Goal: Task Accomplishment & Management: Use online tool/utility

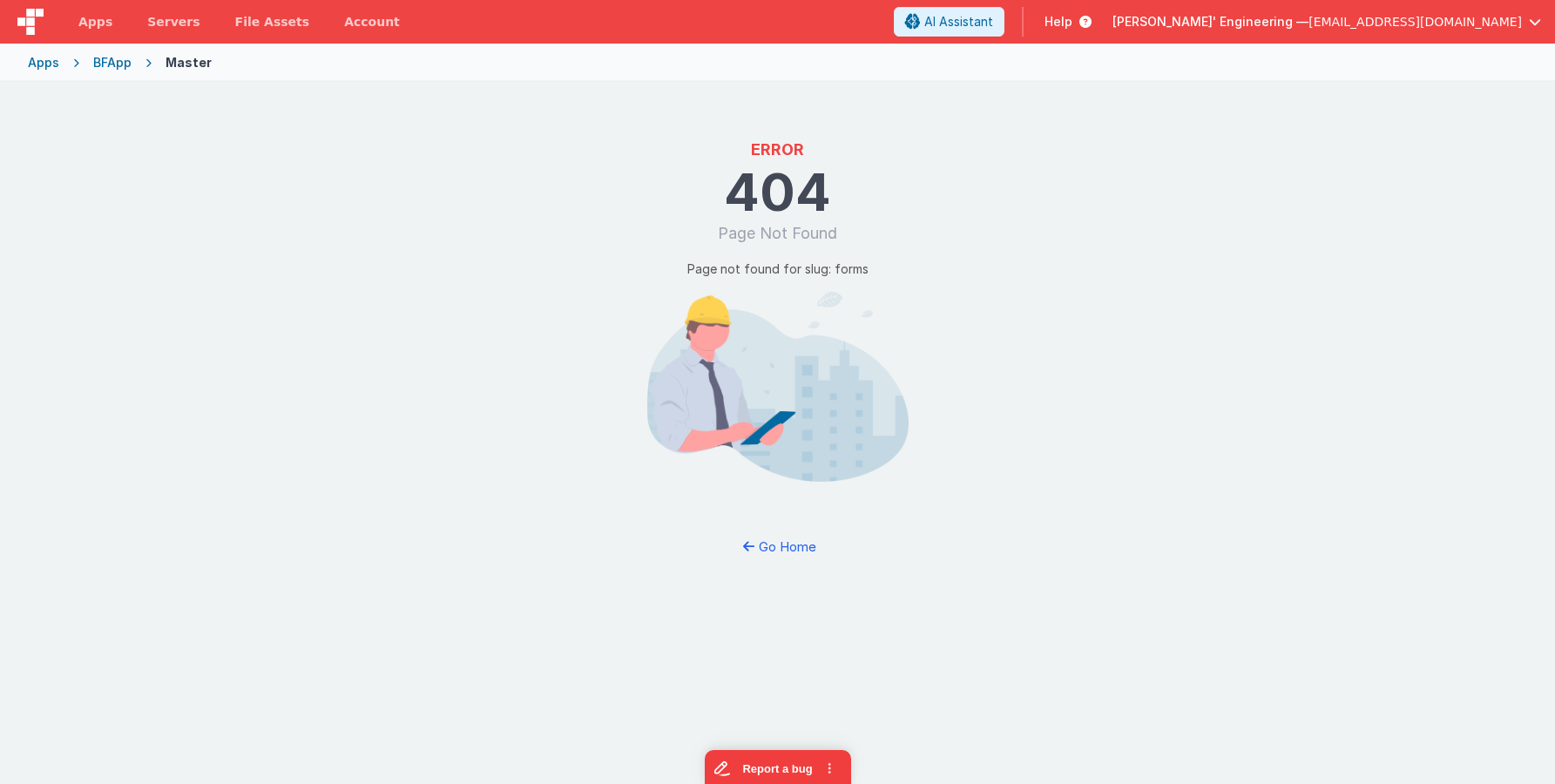
click at [104, 66] on div "BFApp" at bounding box center [112, 62] width 39 height 18
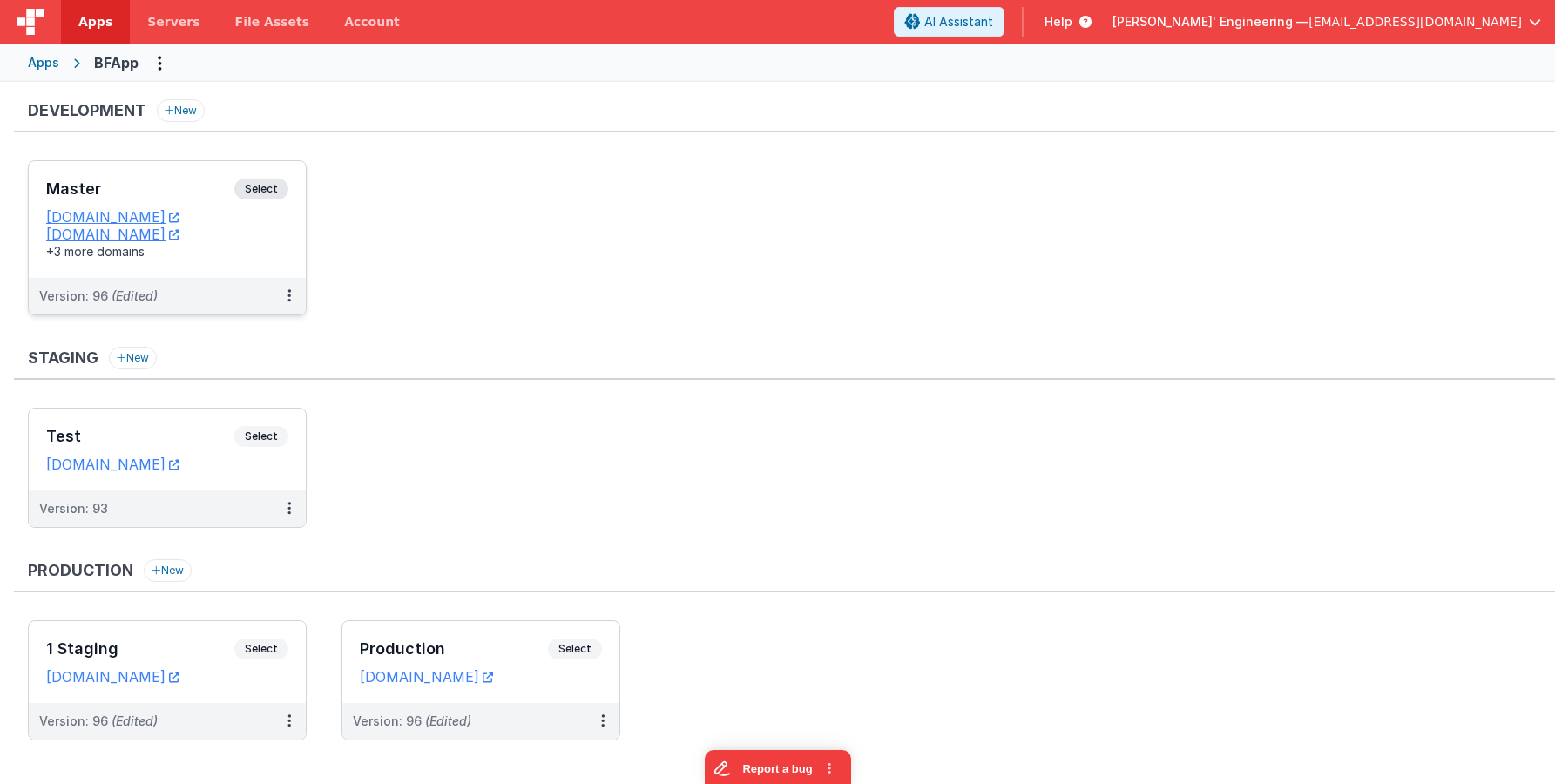
click at [242, 205] on div "Master Select" at bounding box center [167, 193] width 242 height 29
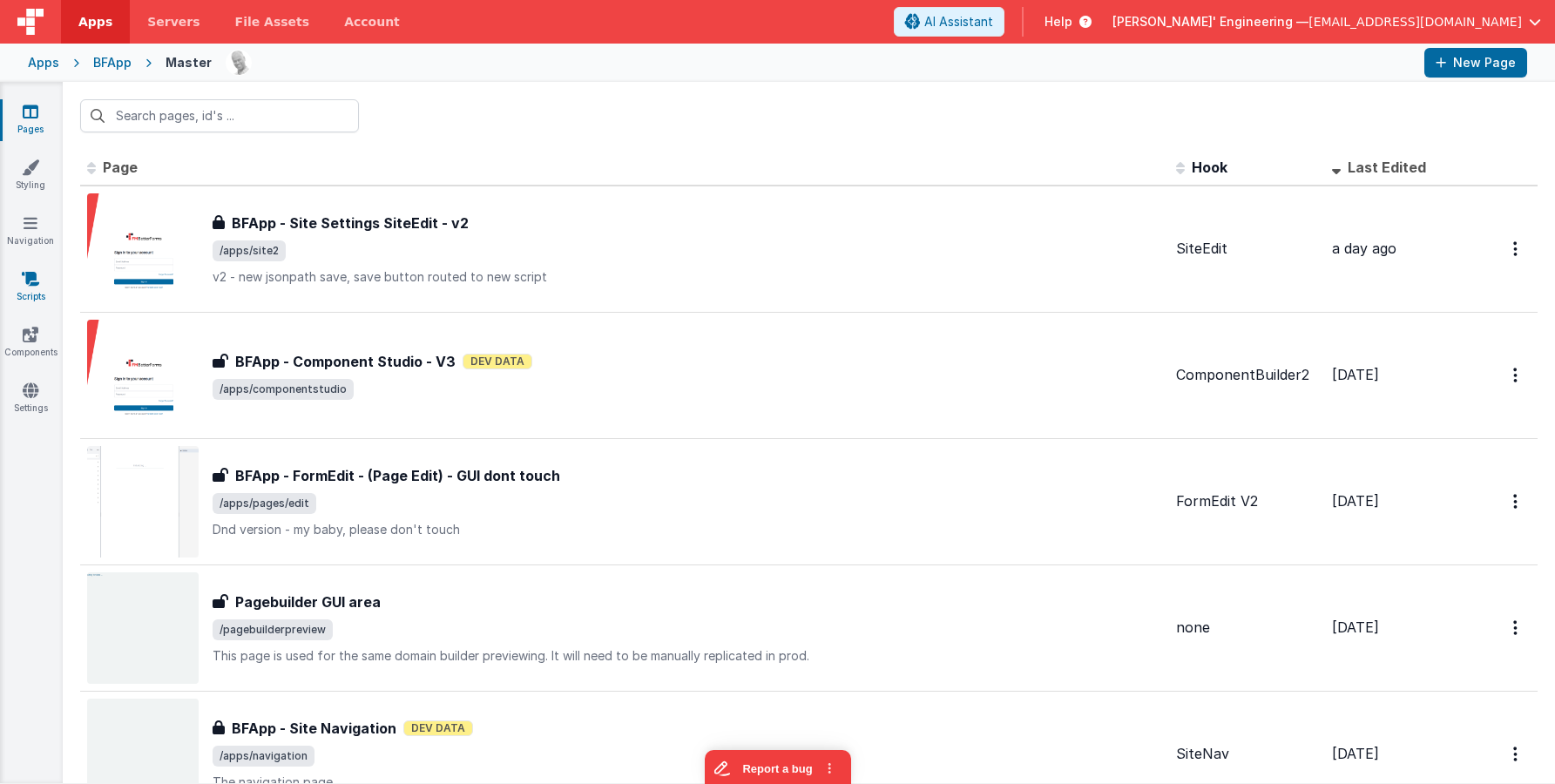
click at [23, 283] on icon at bounding box center [30, 279] width 18 height 18
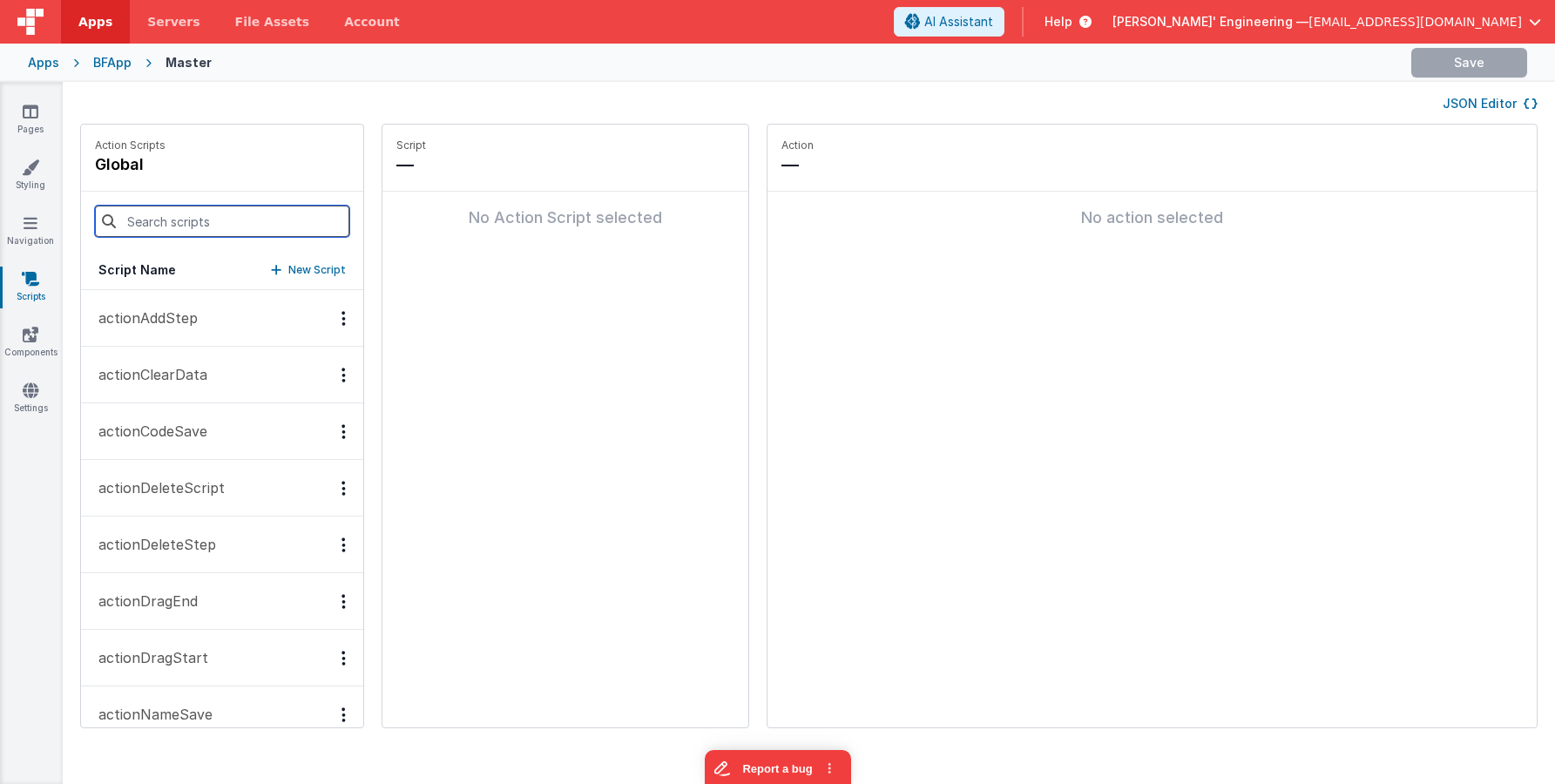
click at [167, 224] on input at bounding box center [222, 220] width 254 height 31
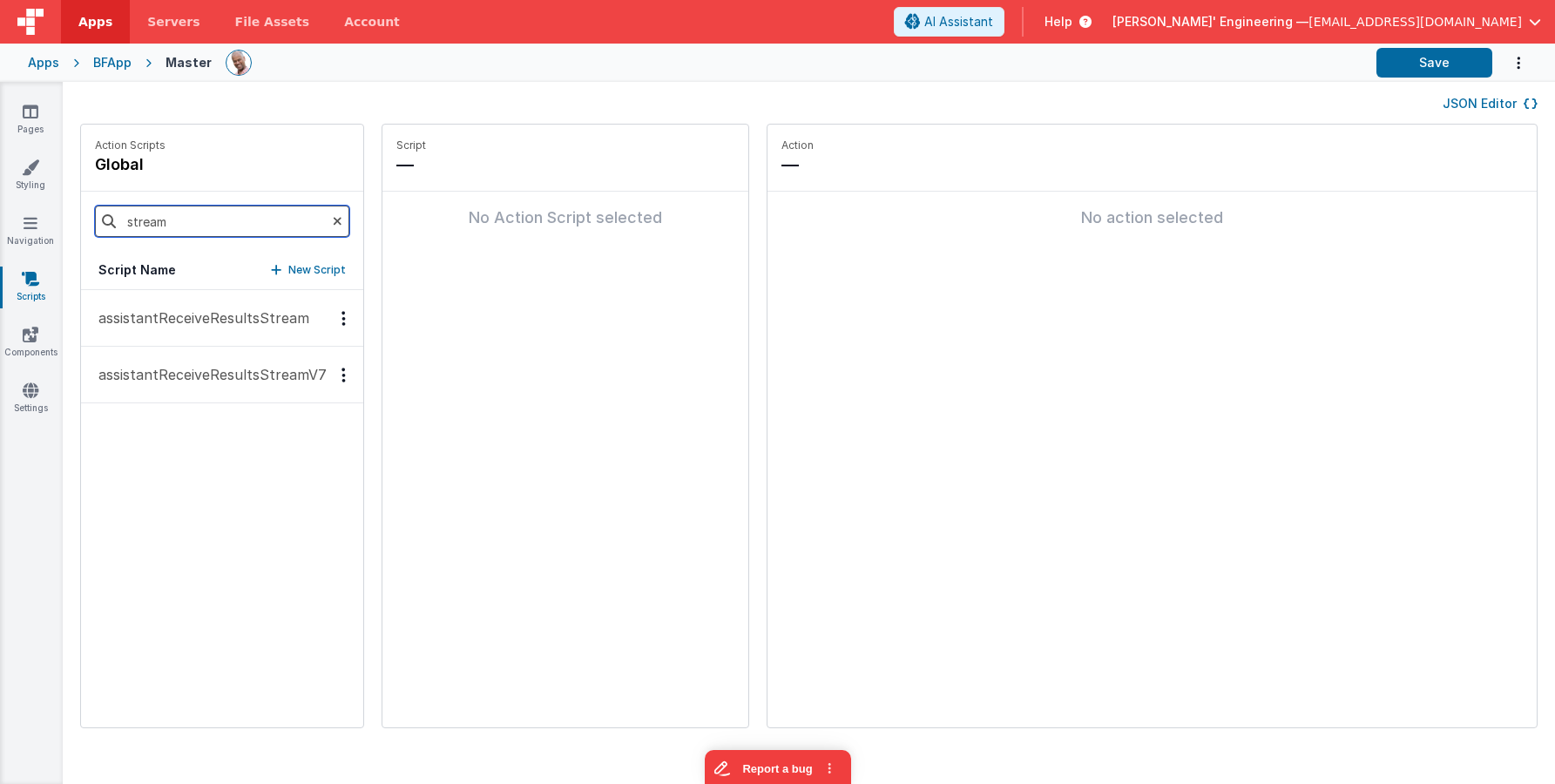
type input "stream"
click at [270, 384] on p "assistantReceiveResultsStreamV7" at bounding box center [207, 375] width 239 height 21
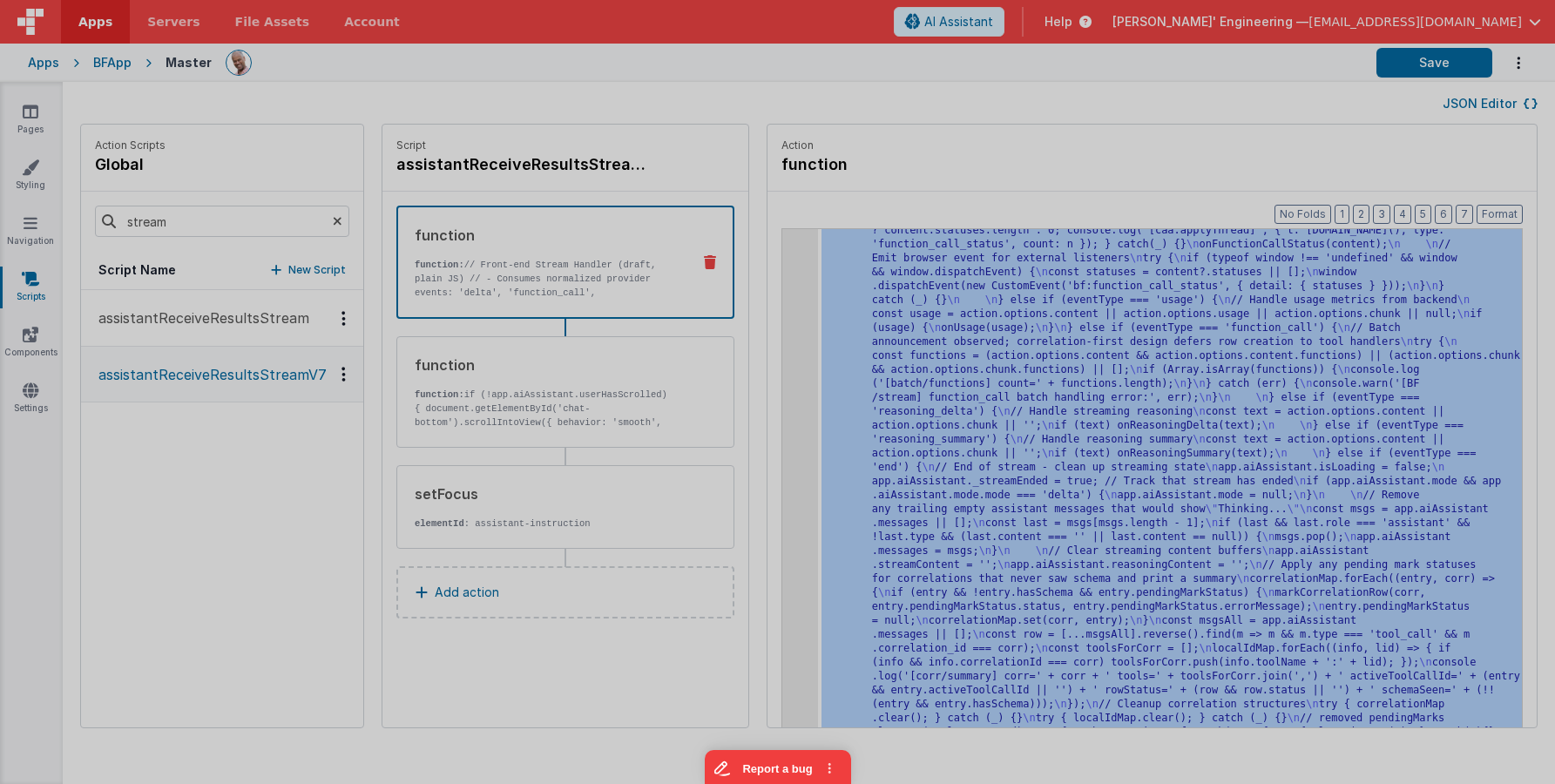
scroll to position [6696, 0]
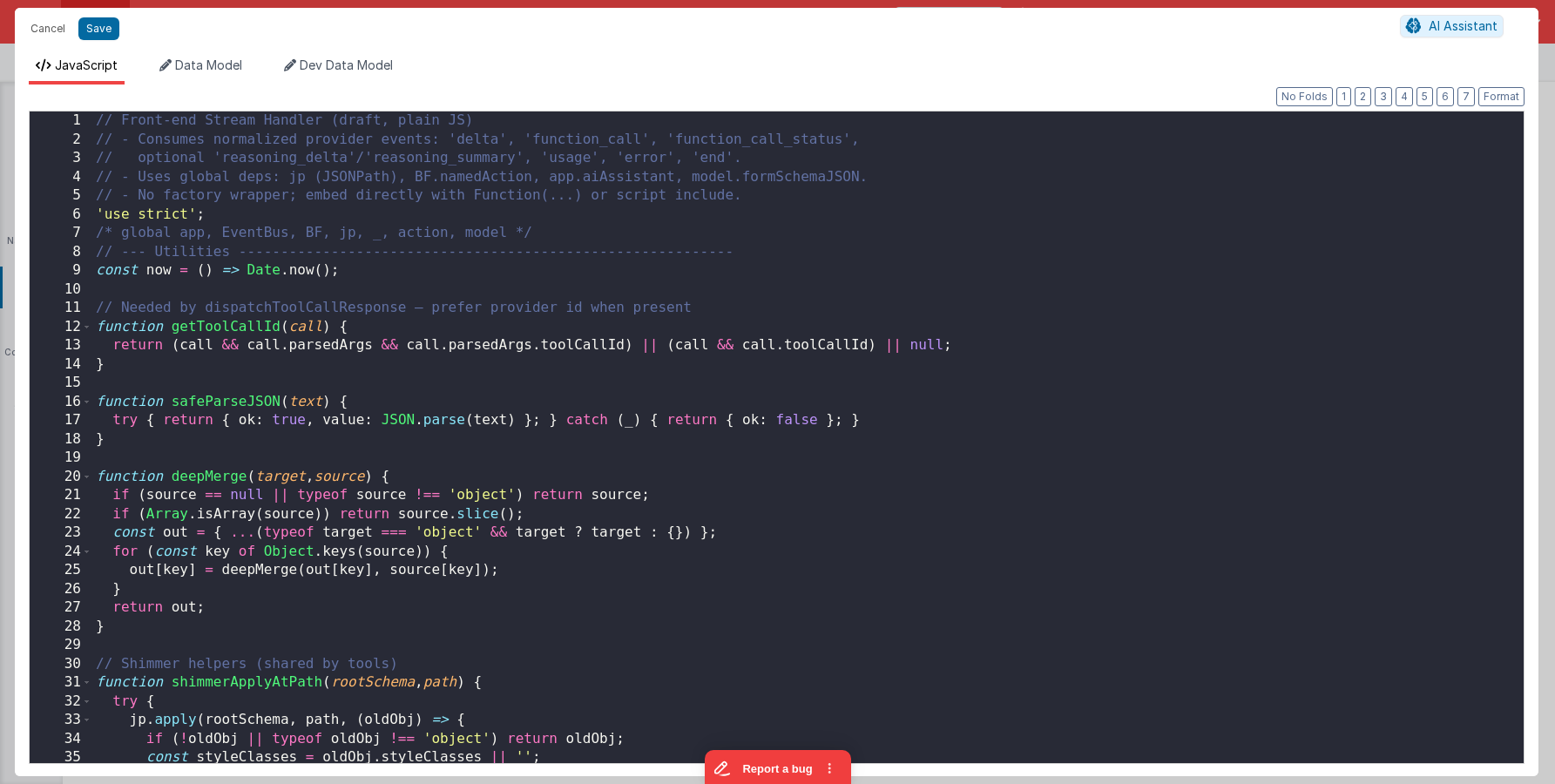
click at [792, 292] on div "// Front-end Stream Handler (draft, plain JS) // - Consumes normalized provider…" at bounding box center [808, 463] width 1432 height 705
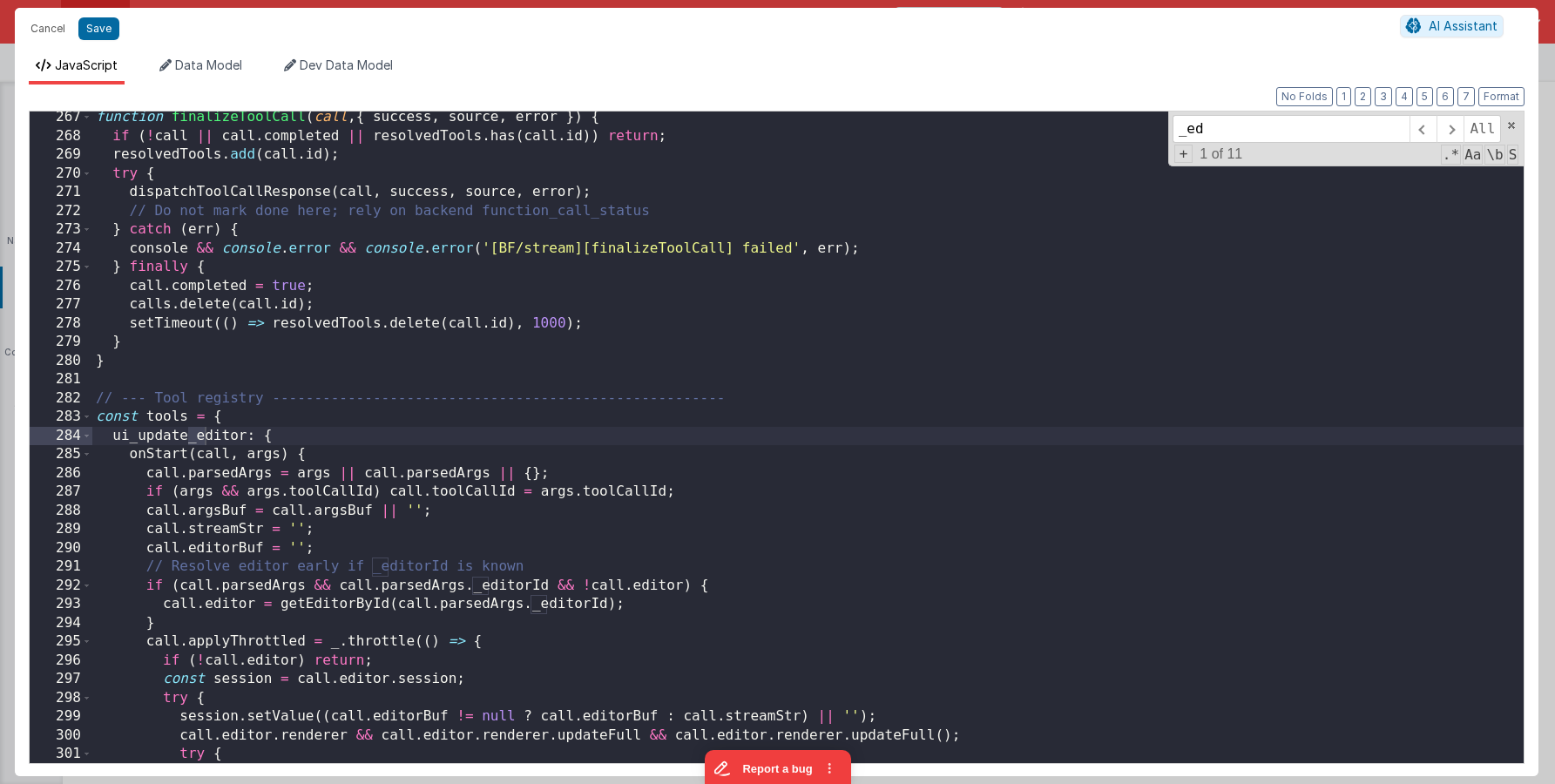
scroll to position [5042, 0]
type input "_editorid"
click at [647, 405] on div "function finalizeToolCall ( call , { success , source , error }) { if ( ! call …" at bounding box center [808, 460] width 1432 height 705
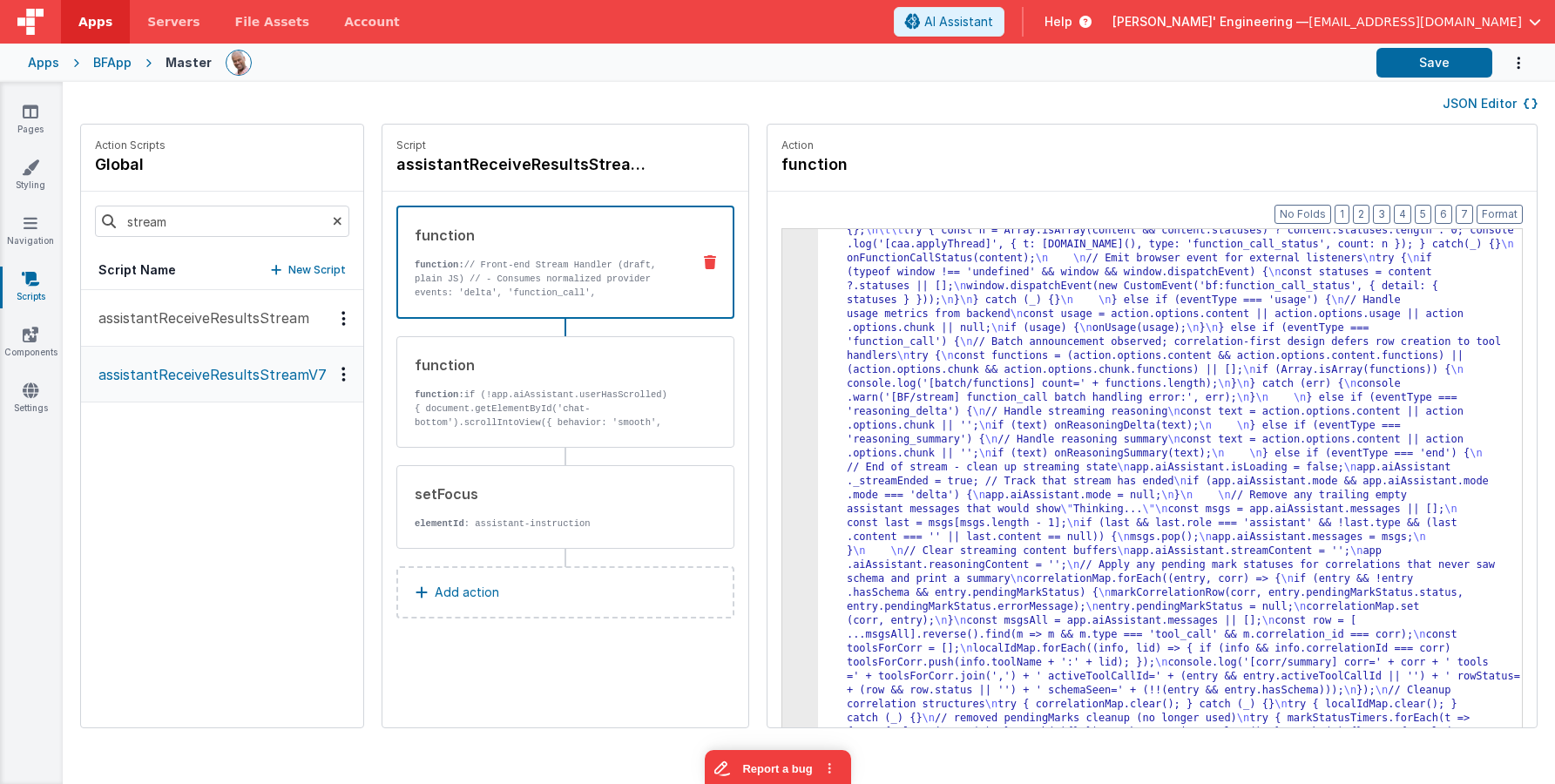
scroll to position [6488, 0]
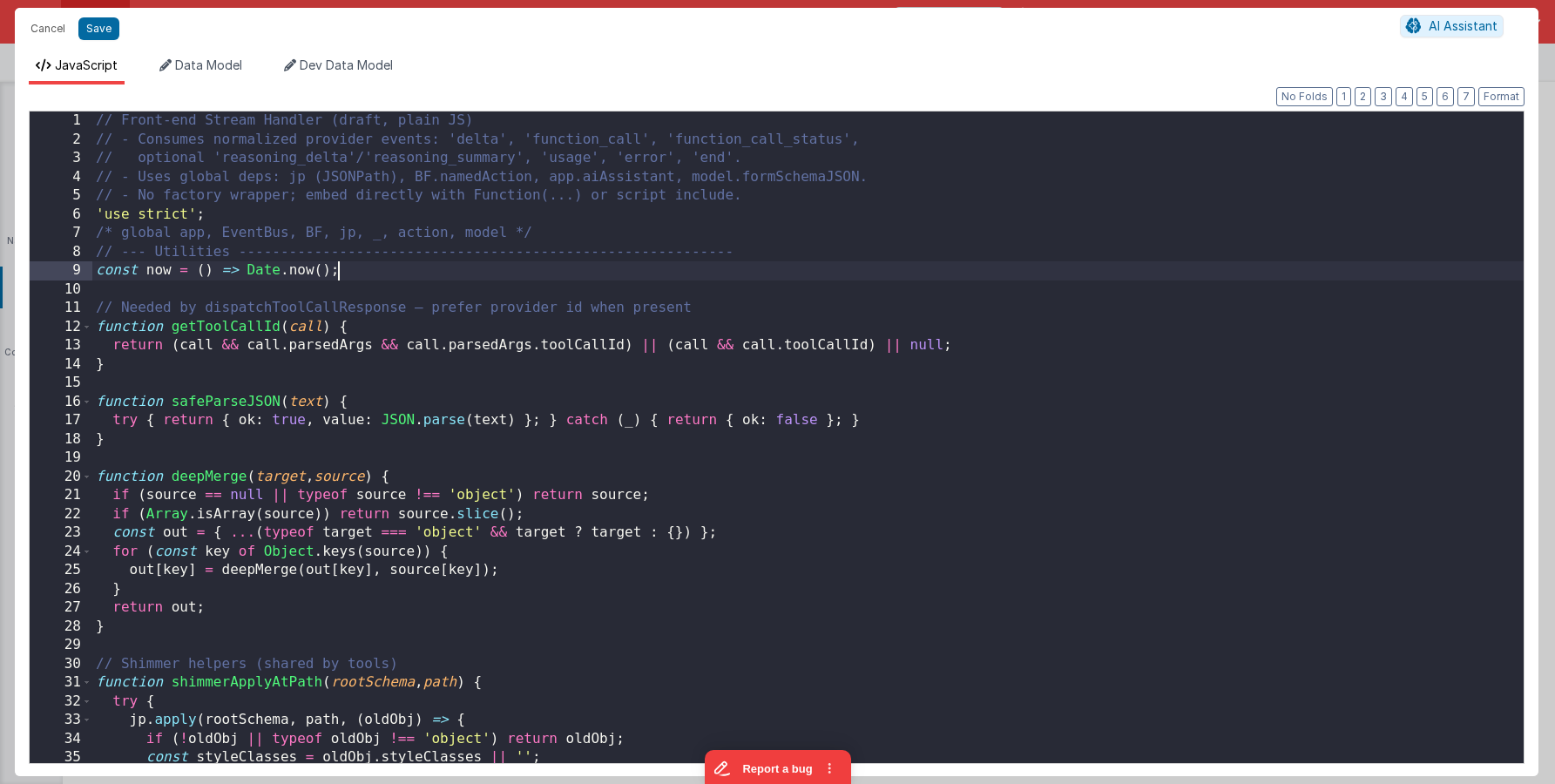
scroll to position [0, 0]
click at [790, 273] on div "// Front-end Stream Handler (draft, plain JS) // - Consumes normalized provider…" at bounding box center [808, 456] width 1432 height 689
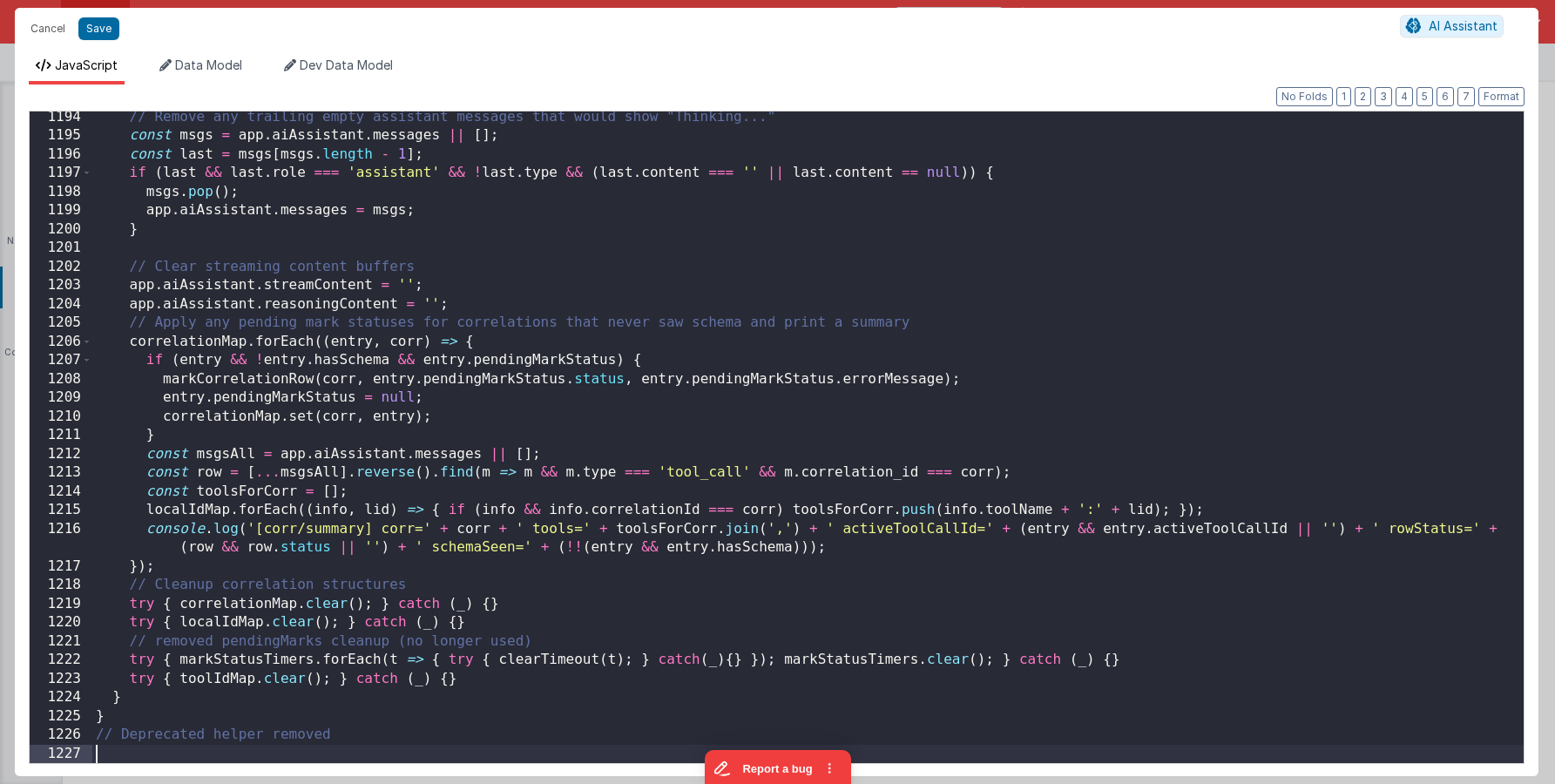
scroll to position [22537, 0]
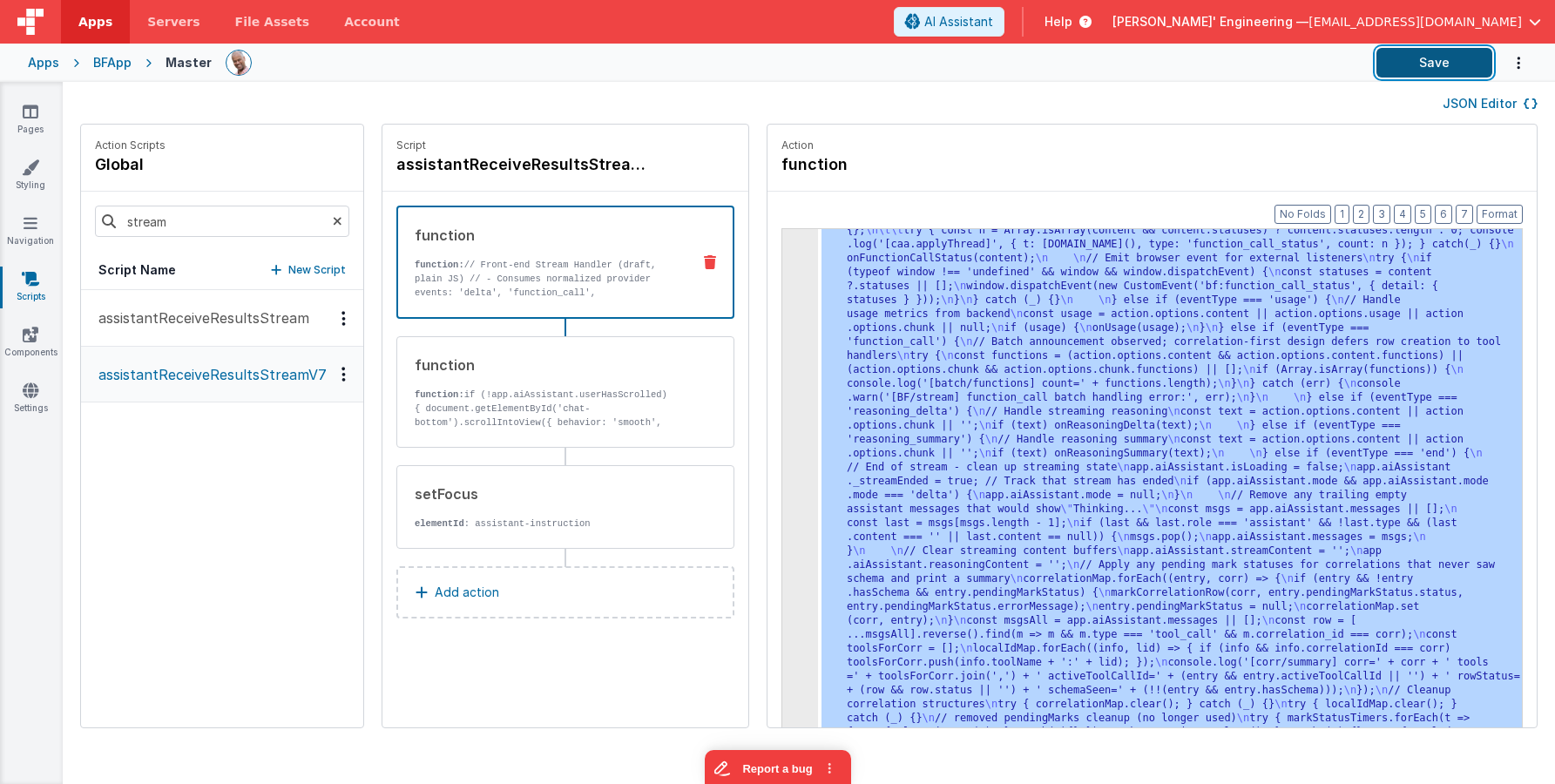
click at [1419, 65] on button "Save" at bounding box center [1435, 62] width 116 height 29
click at [41, 120] on link "Pages" at bounding box center [30, 120] width 63 height 35
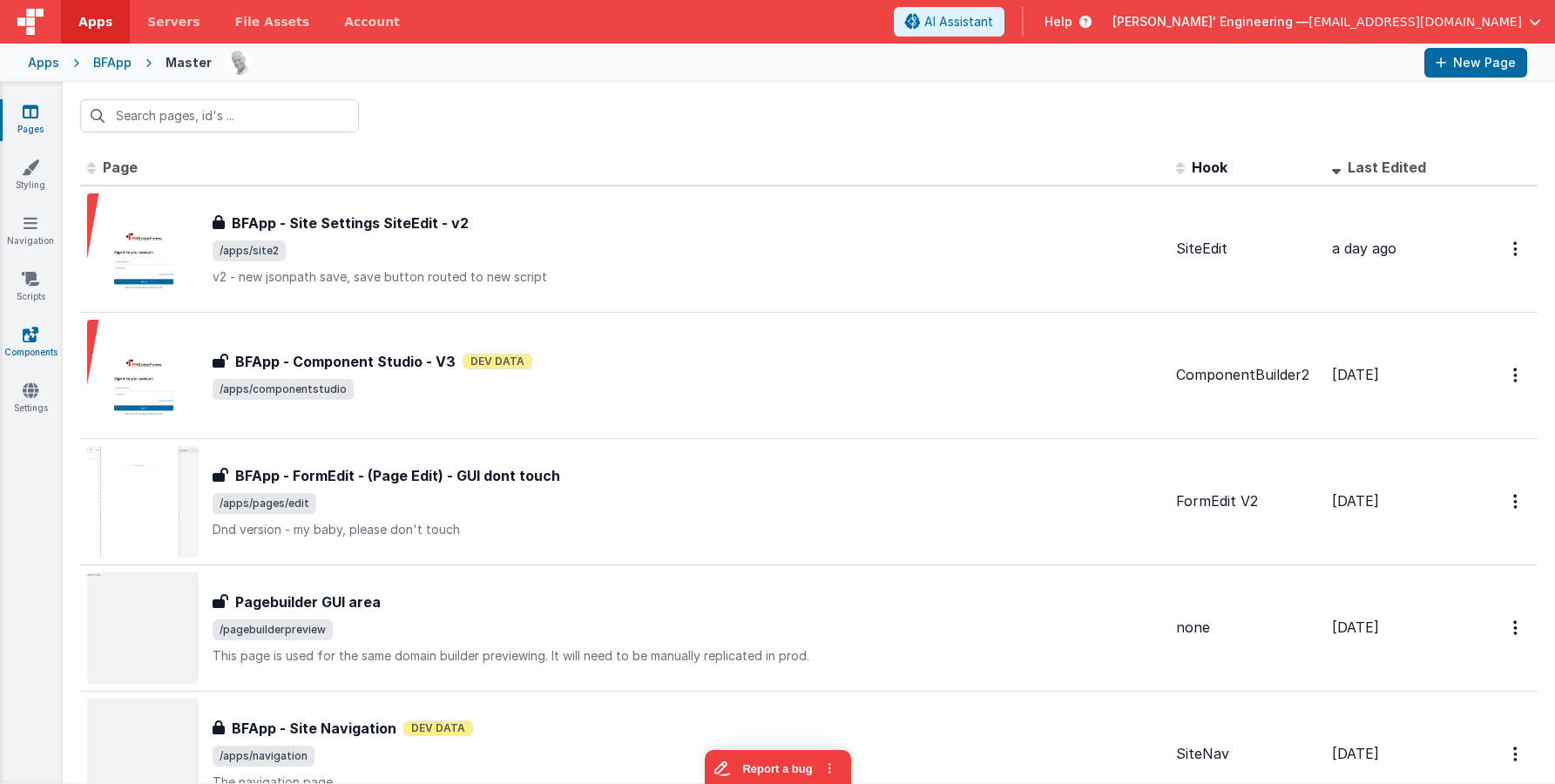
click at [37, 348] on link "Components" at bounding box center [30, 343] width 63 height 35
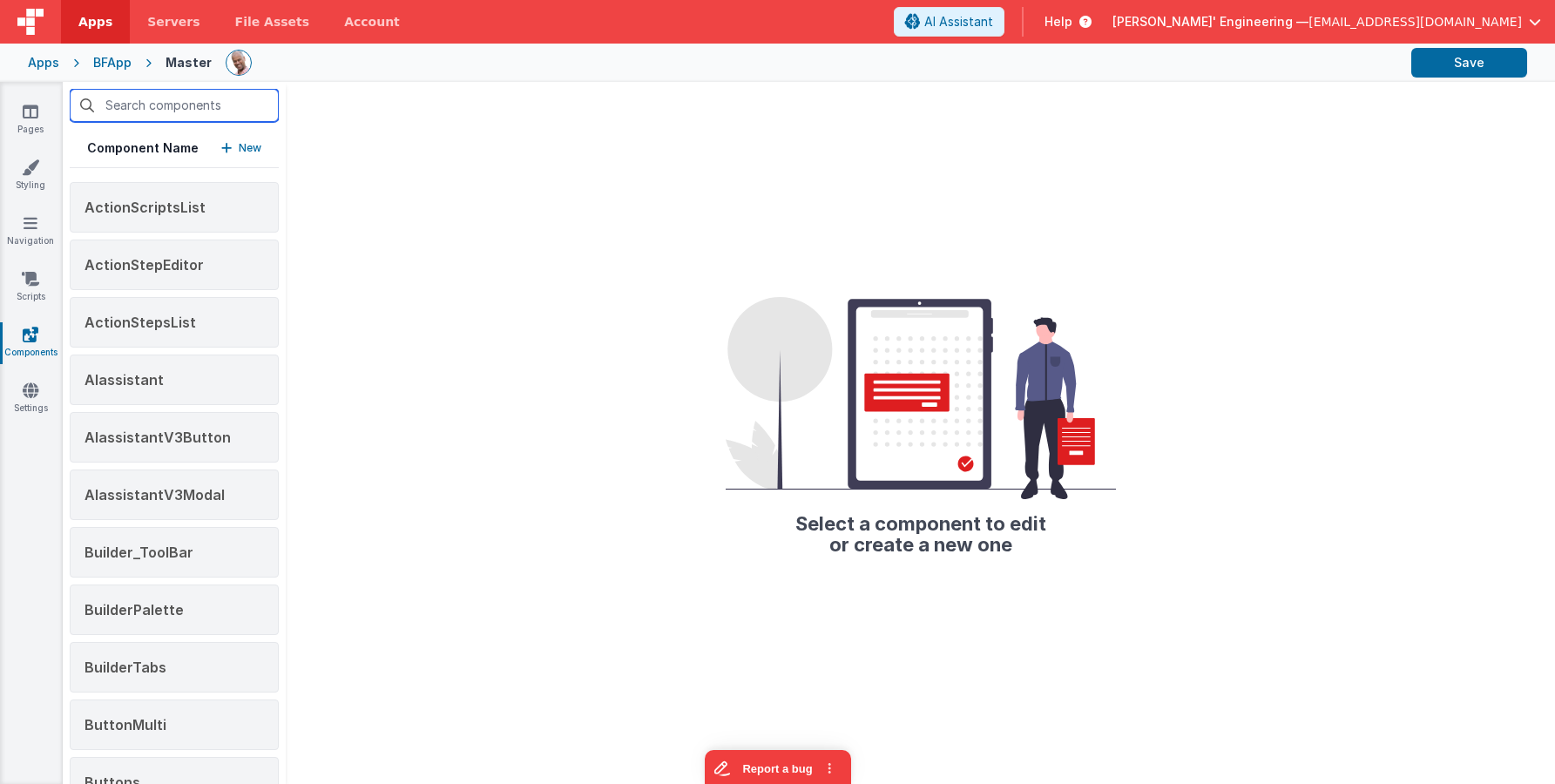
click at [192, 108] on input "text" at bounding box center [174, 104] width 209 height 33
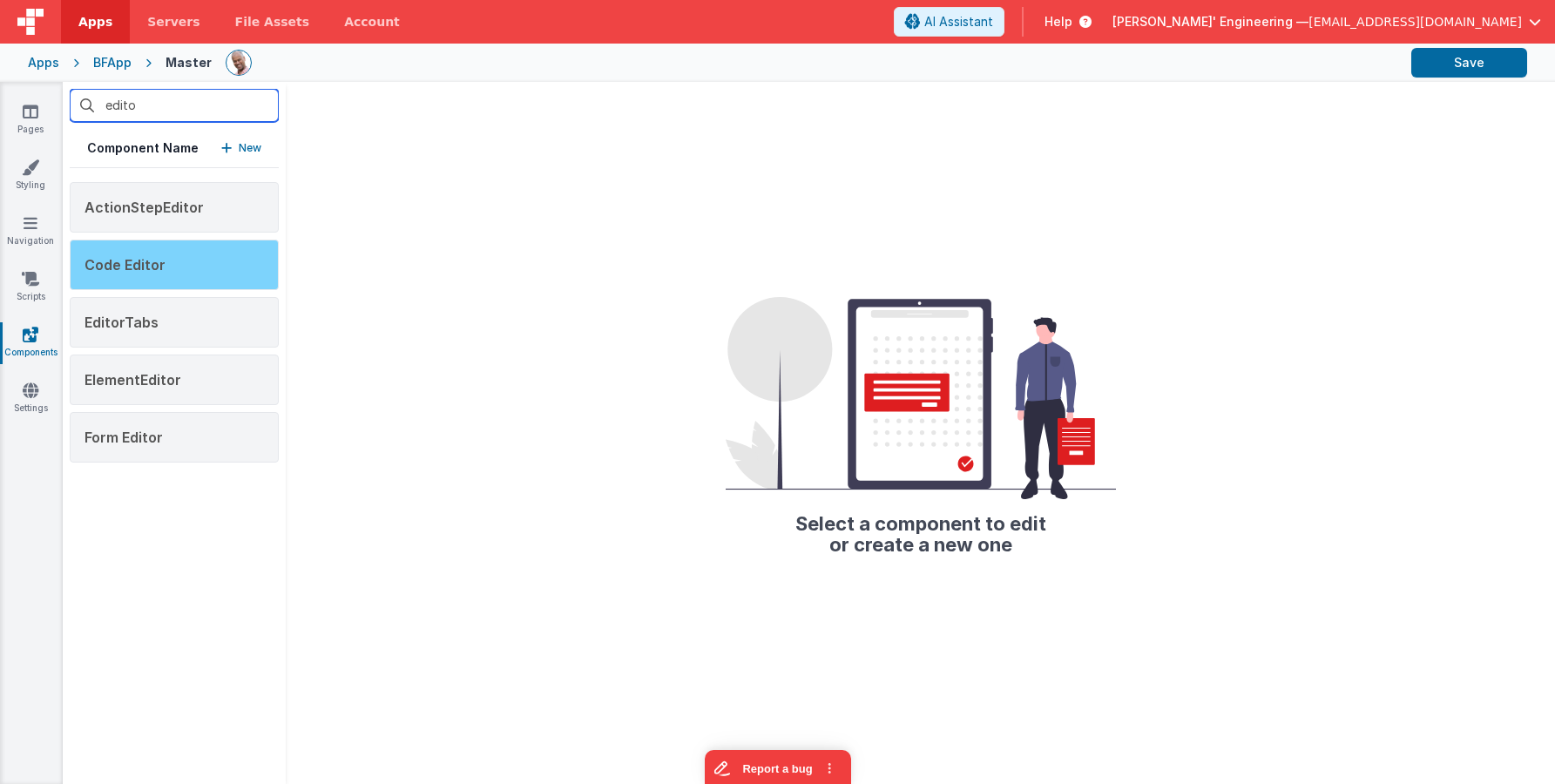
type input "edito"
click at [232, 267] on div "Code Editor" at bounding box center [174, 265] width 209 height 51
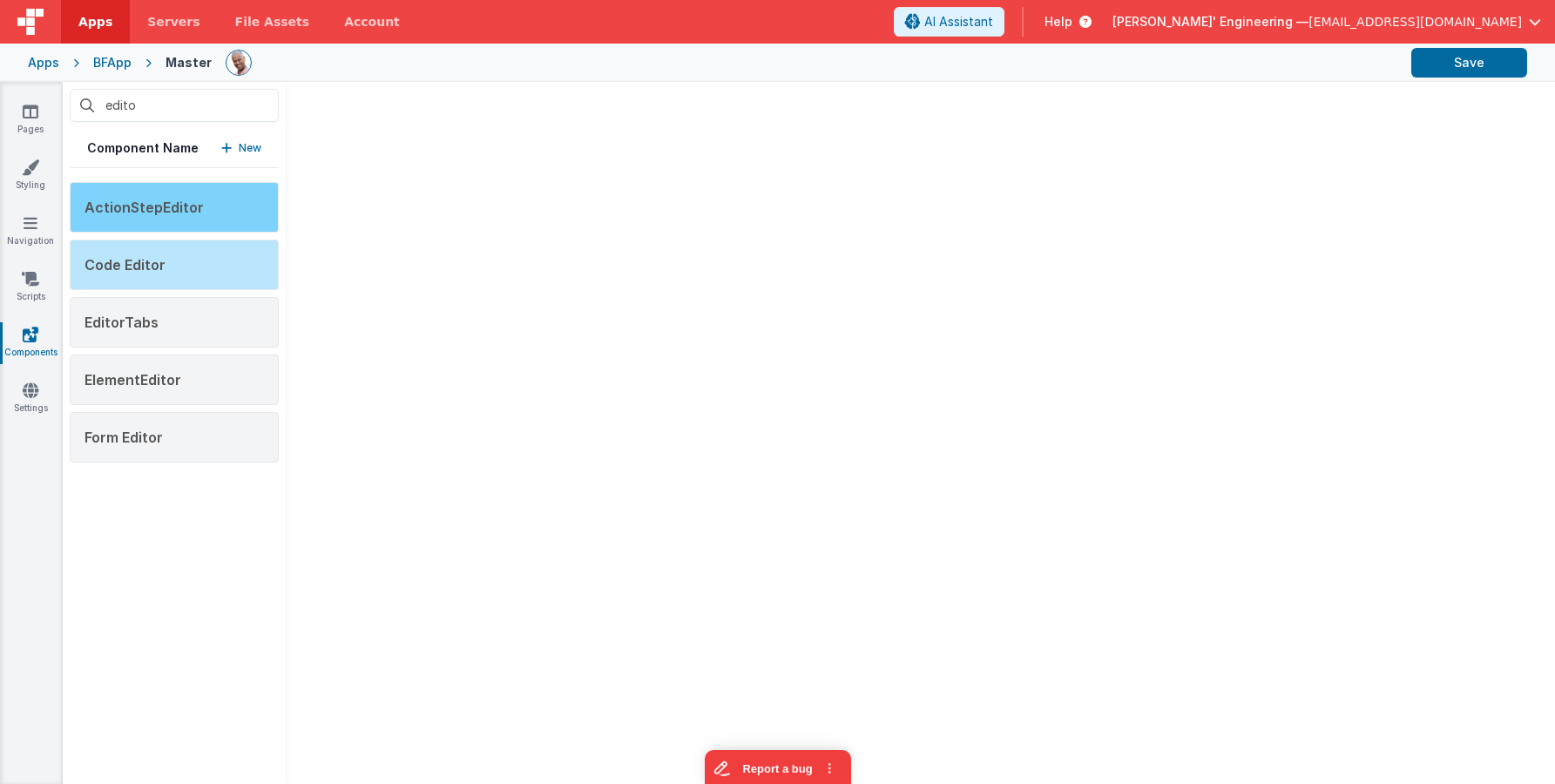
click at [212, 217] on div "ActionStepEditor" at bounding box center [174, 207] width 209 height 51
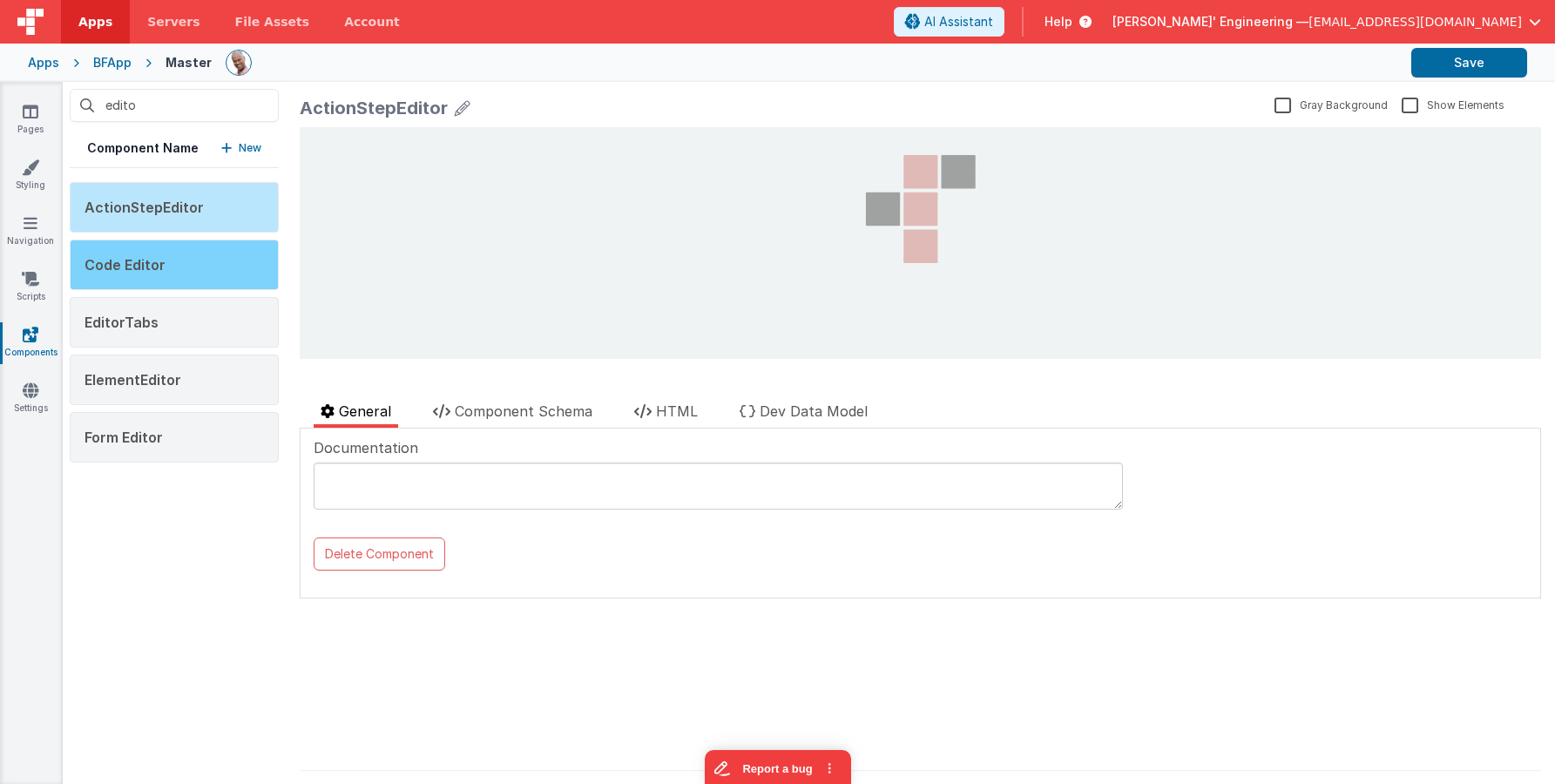
click at [210, 253] on div "Code Editor" at bounding box center [174, 265] width 209 height 51
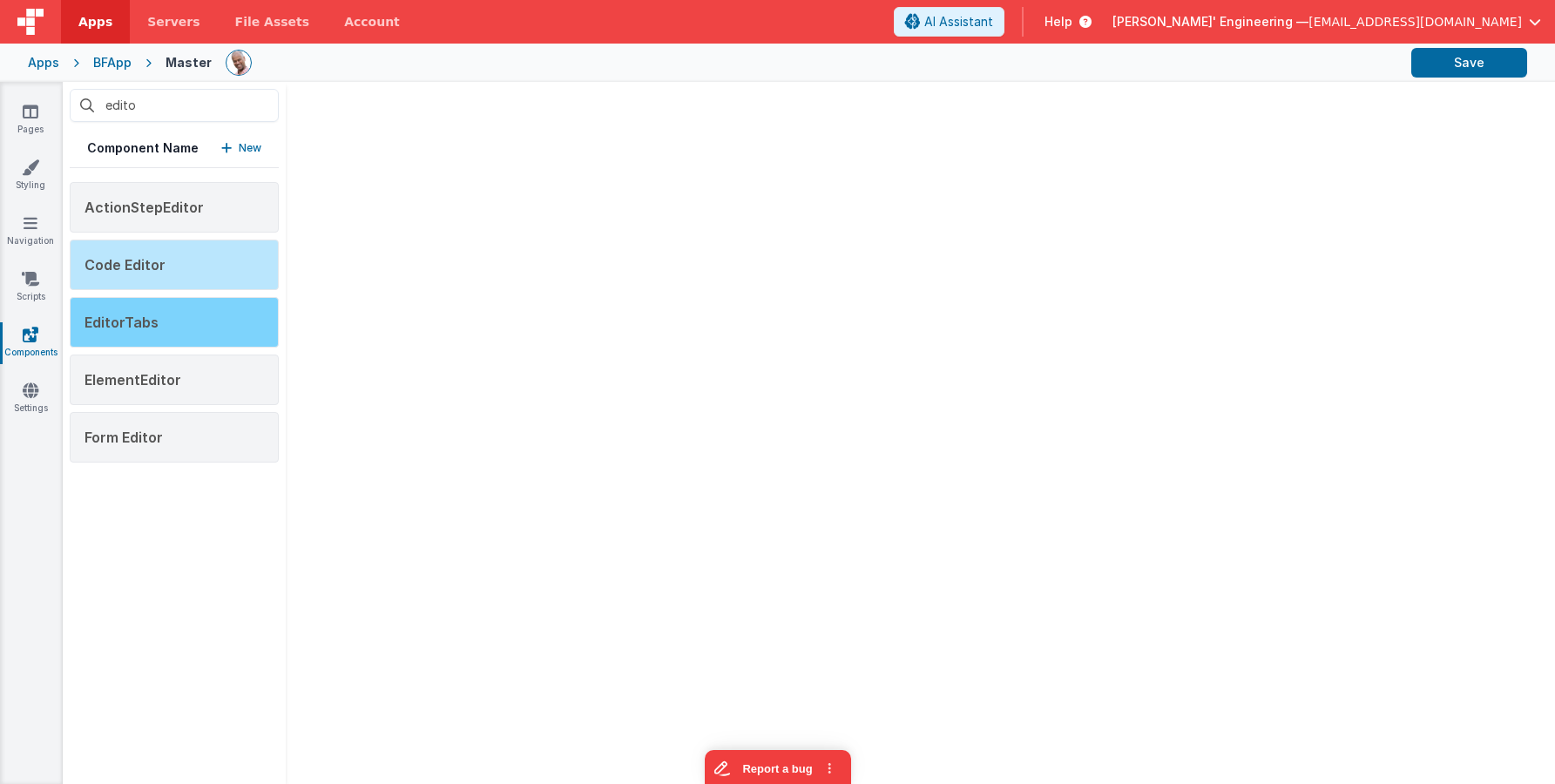
click at [201, 331] on div "EditorTabs" at bounding box center [174, 323] width 209 height 51
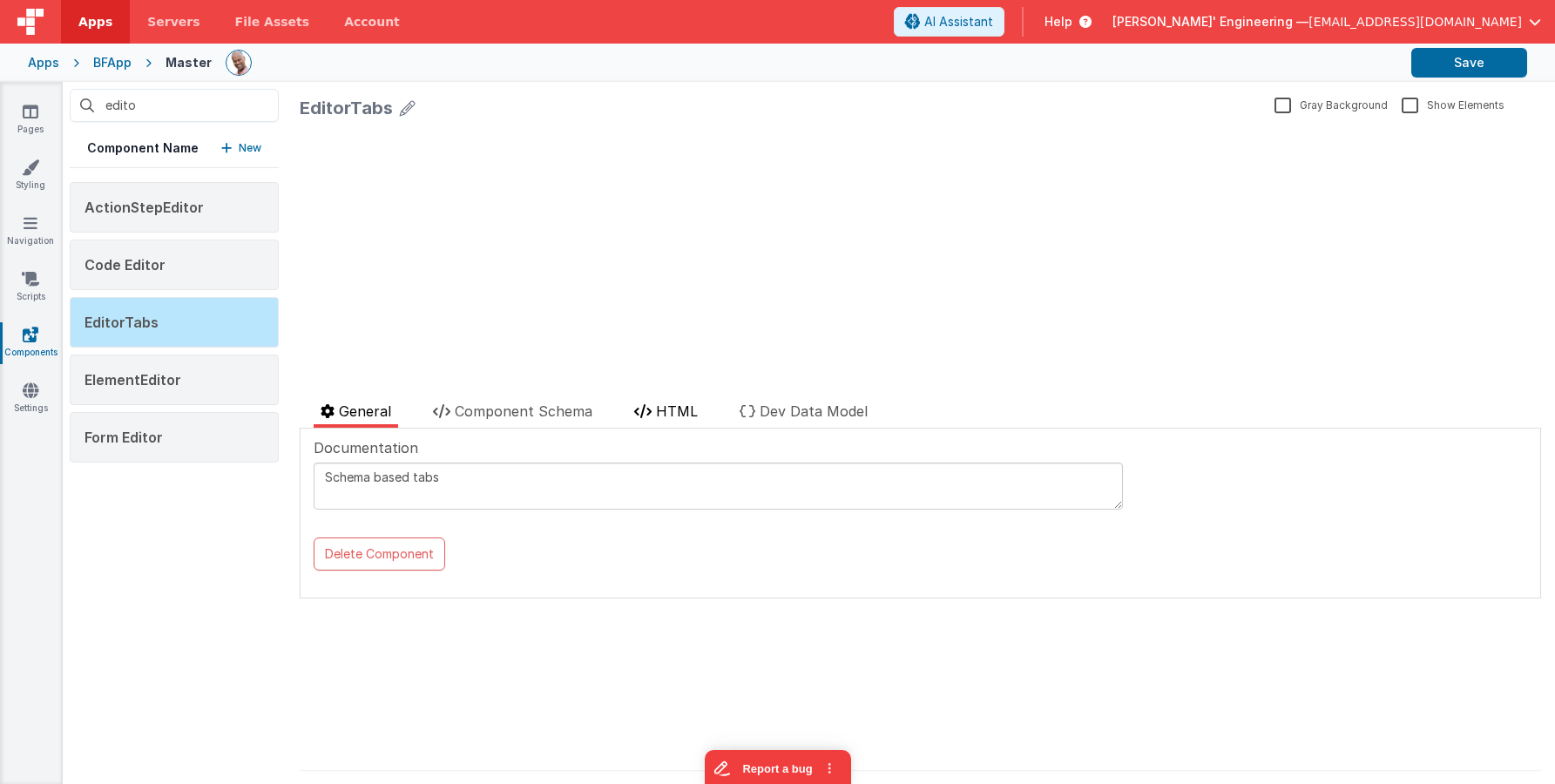
click at [690, 405] on span "HTML" at bounding box center [677, 411] width 41 height 18
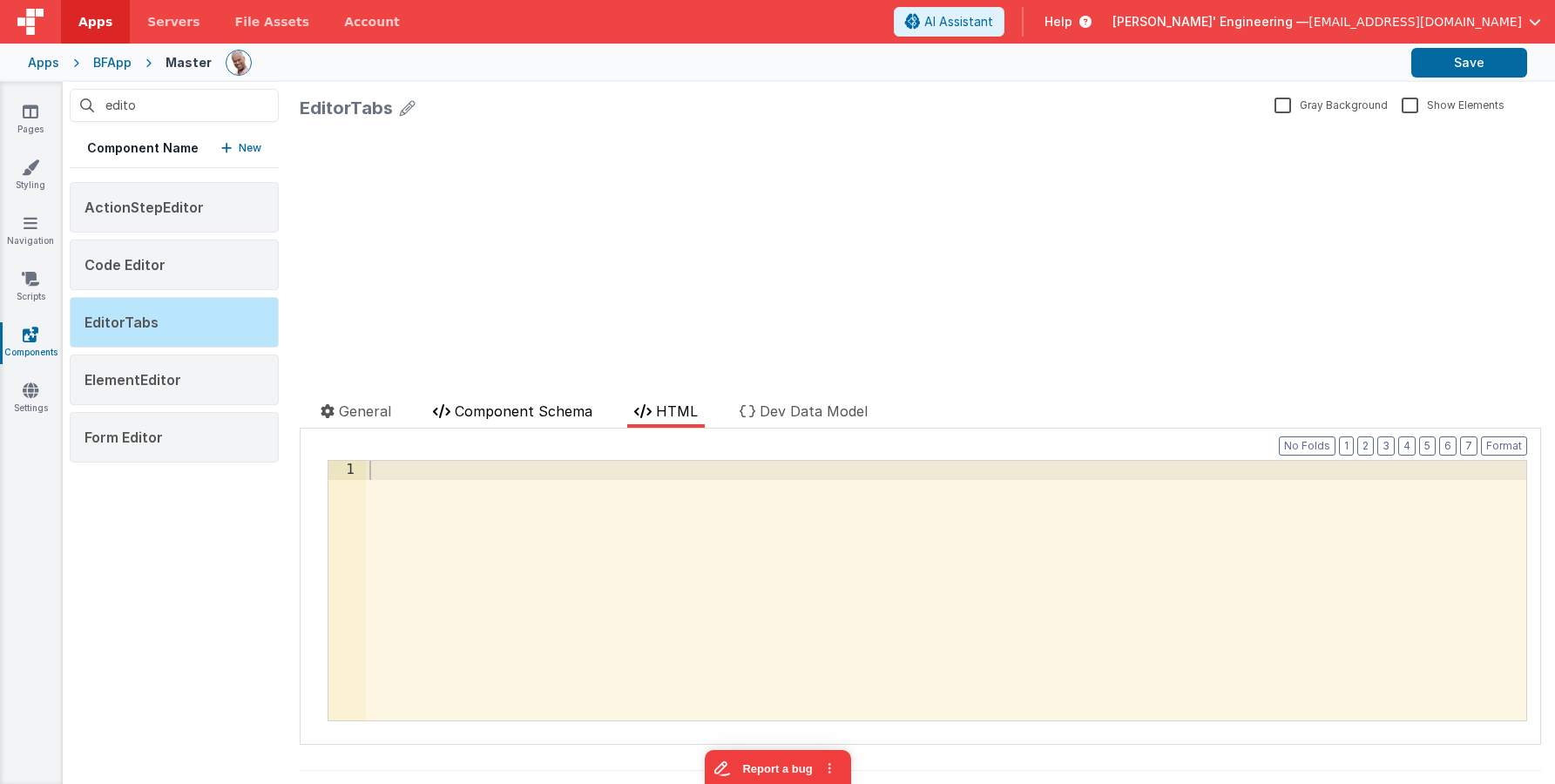
click at [497, 419] on li "Component Schema" at bounding box center [513, 414] width 173 height 27
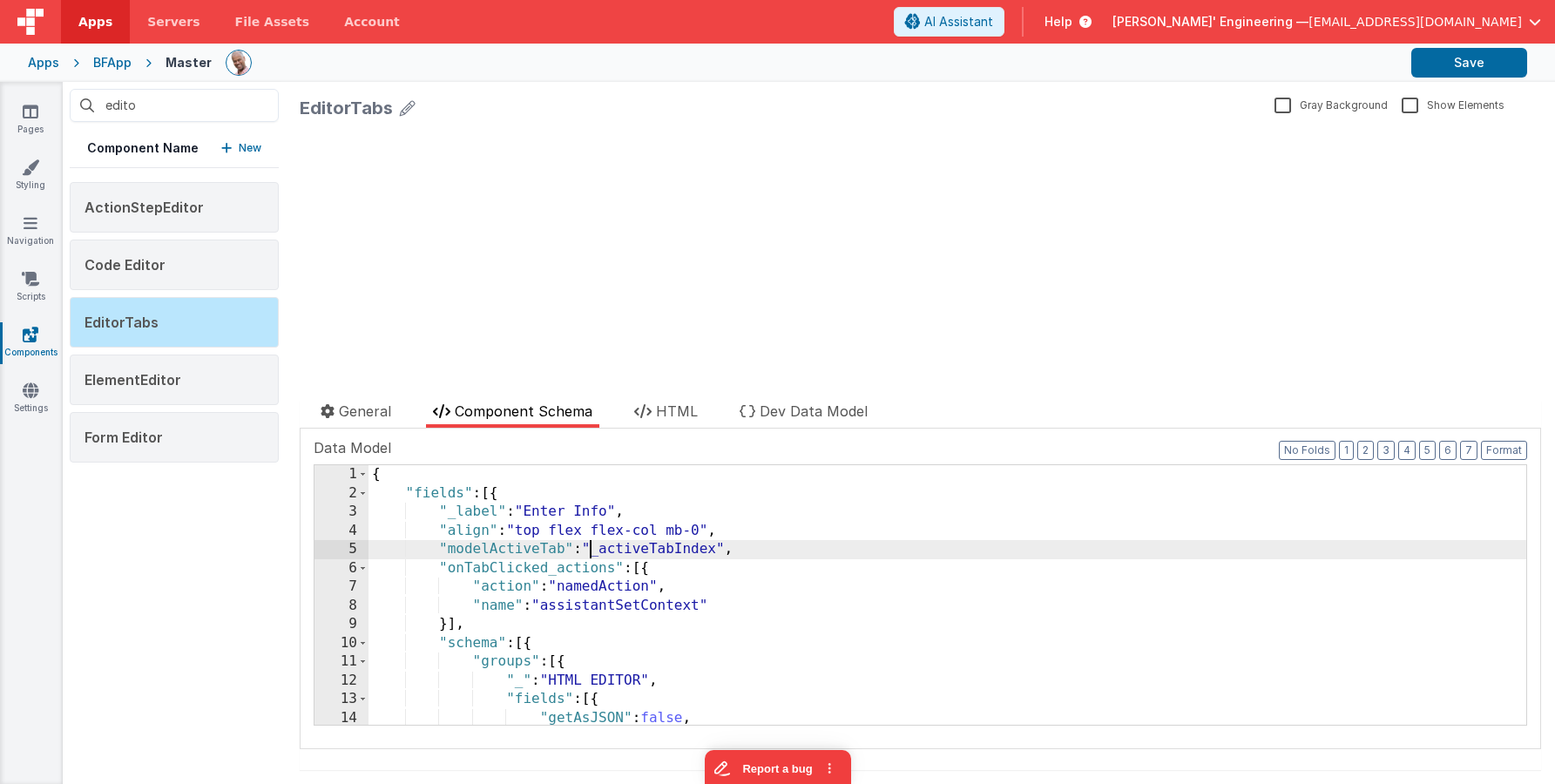
click at [593, 542] on div "{ "fields" : [{ "_label" : "Enter Info" , "align" : "top flex flex-col mb-0" , …" at bounding box center [948, 614] width 1158 height 297
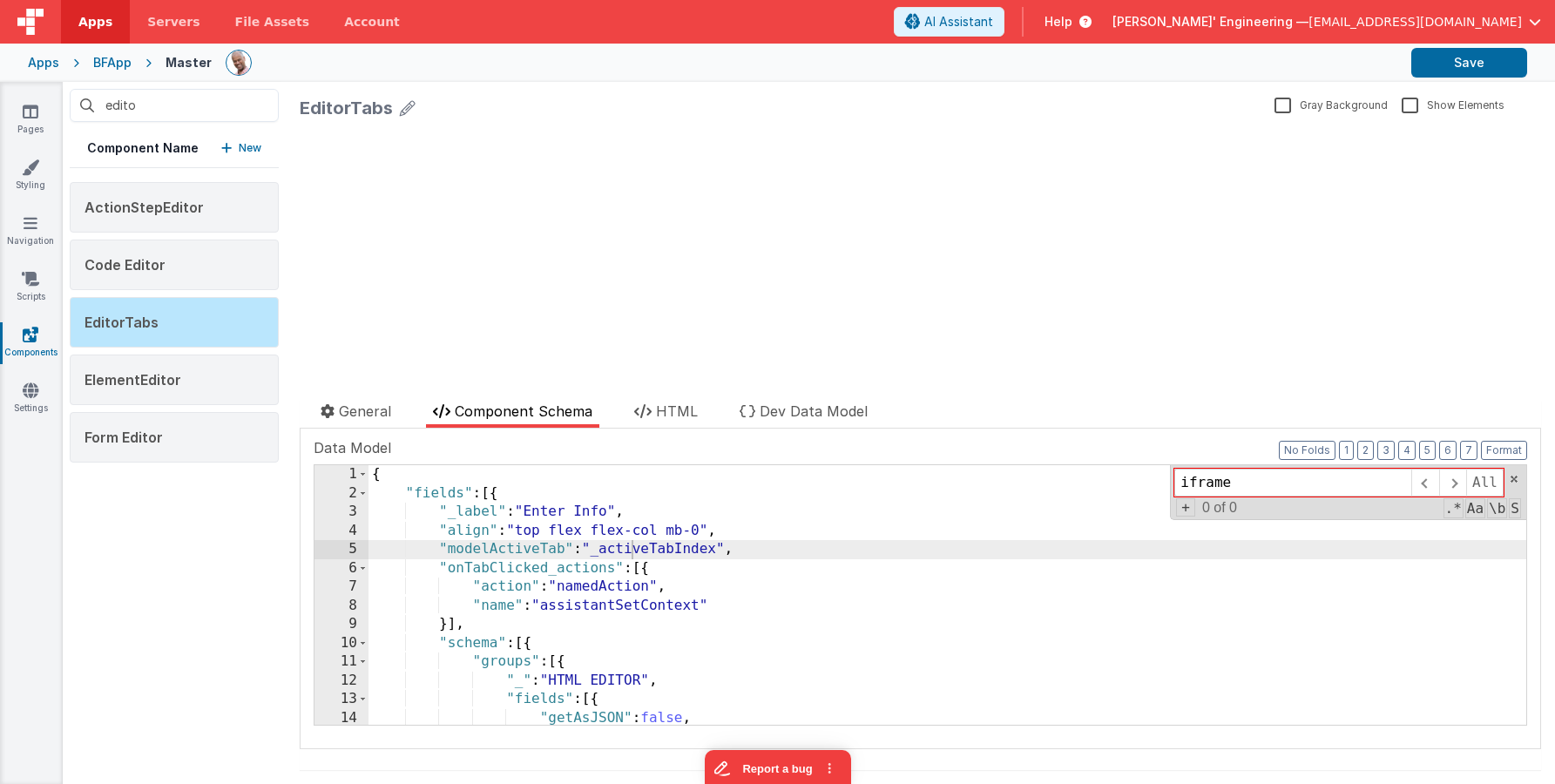
type input "iframe"
drag, startPoint x: 170, startPoint y: 110, endPoint x: 75, endPoint y: 104, distance: 95.2
click at [75, 104] on input "edito" at bounding box center [174, 104] width 209 height 33
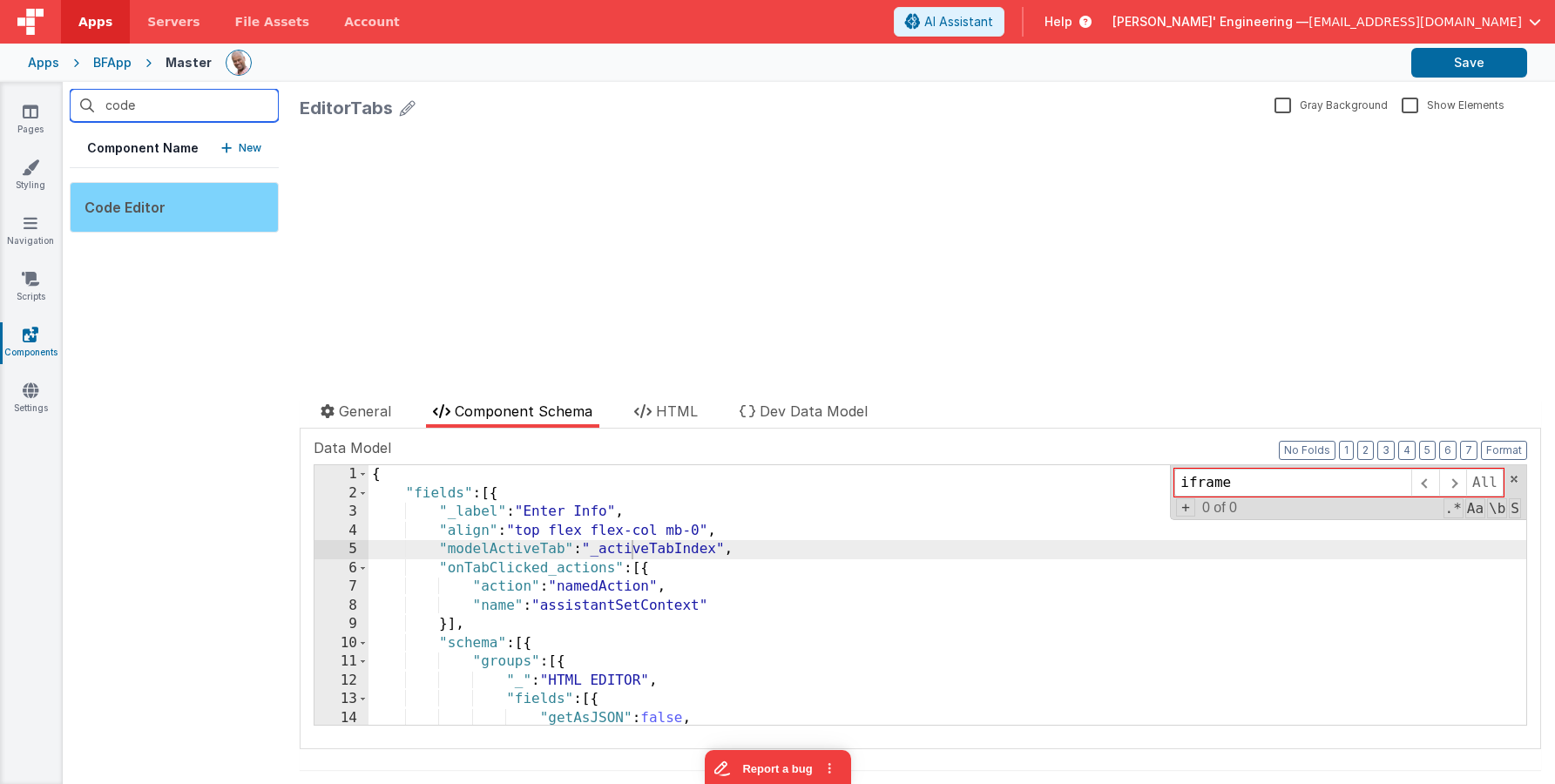
type input "code"
click at [174, 202] on div "Code Editor" at bounding box center [174, 207] width 209 height 51
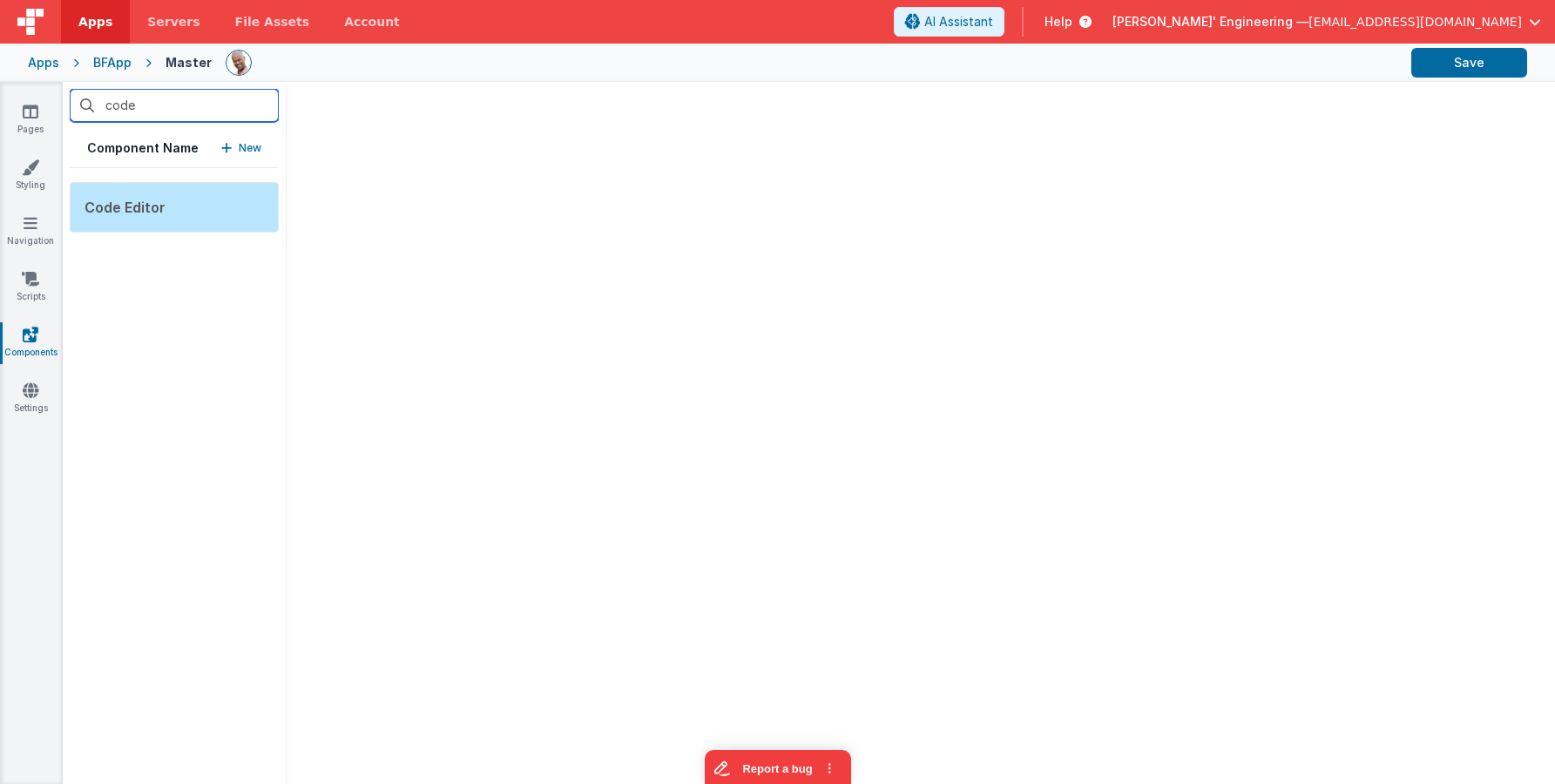
drag, startPoint x: 183, startPoint y: 107, endPoint x: -15, endPoint y: 91, distance: 198.6
click at [0, 91] on html "Apps Servers File Assets Account Some FUTURE Slot AI Assistant Help Delfs' Engi…" at bounding box center [778, 392] width 1555 height 784
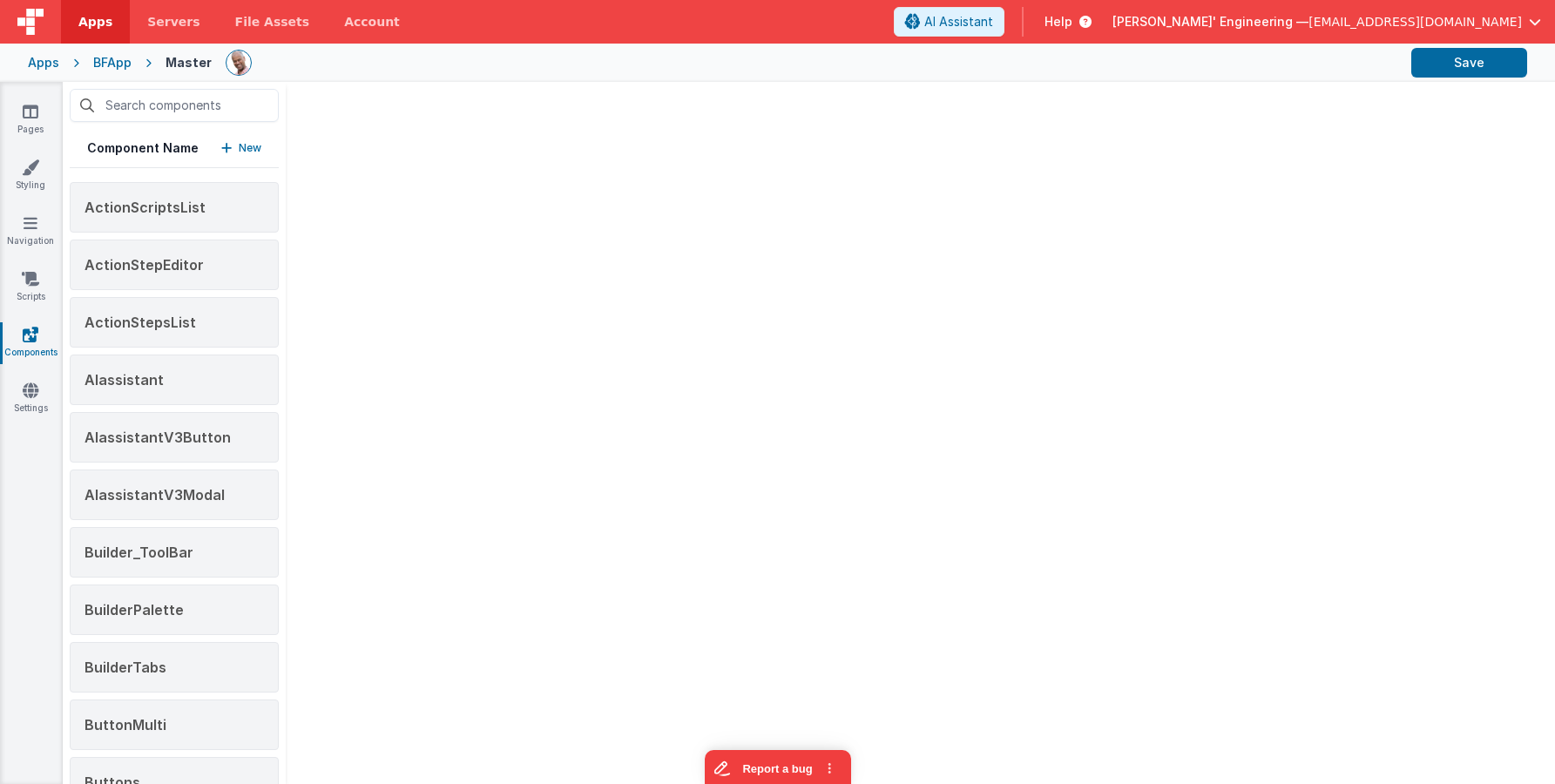
click at [334, 328] on div "Component Name New ActionScriptsList ActionStepEditor ActionStepsList AIassista…" at bounding box center [810, 433] width 1493 height 702
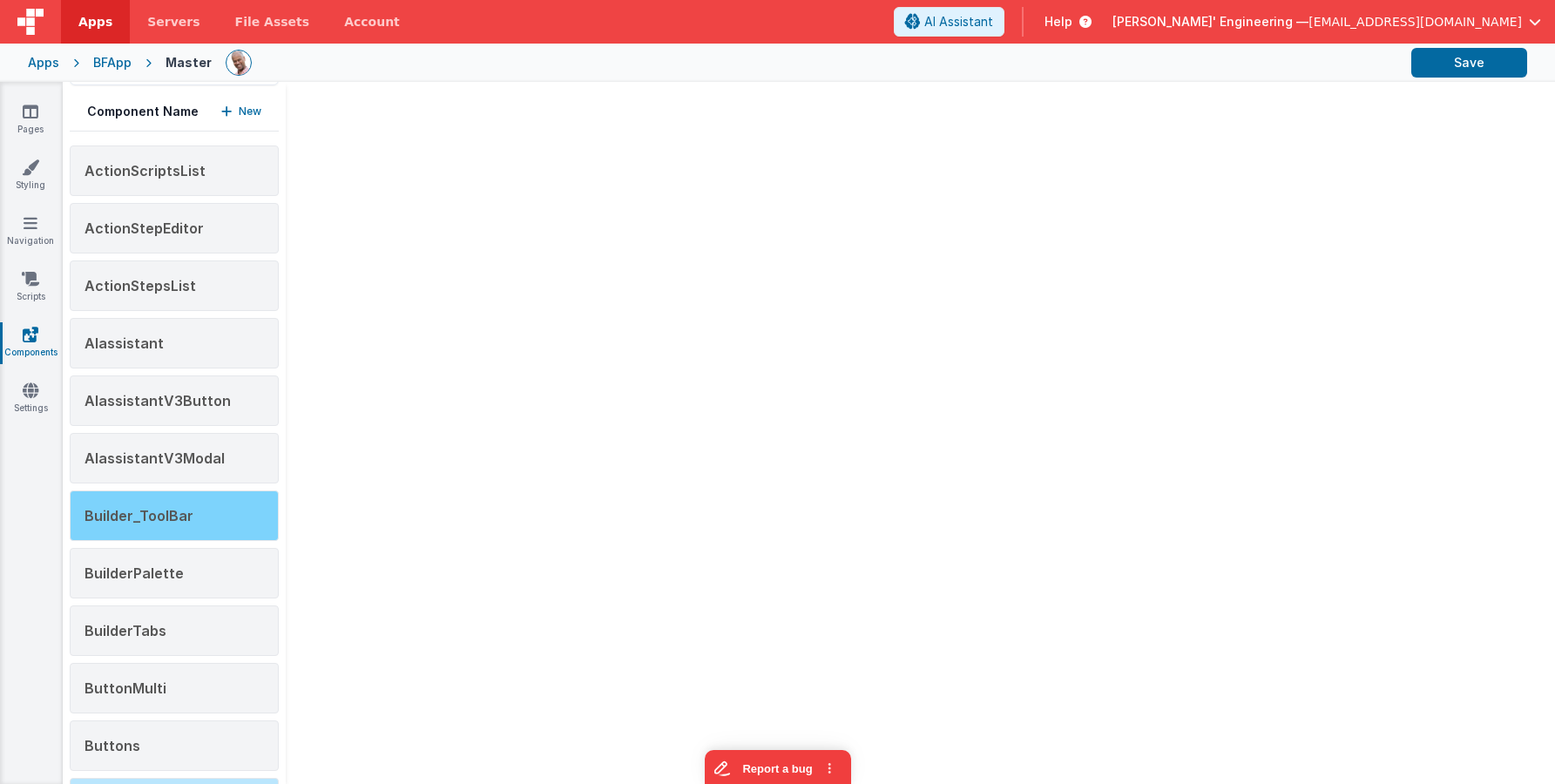
scroll to position [39, 0]
click at [191, 504] on div "Builder_ToolBar" at bounding box center [174, 514] width 209 height 51
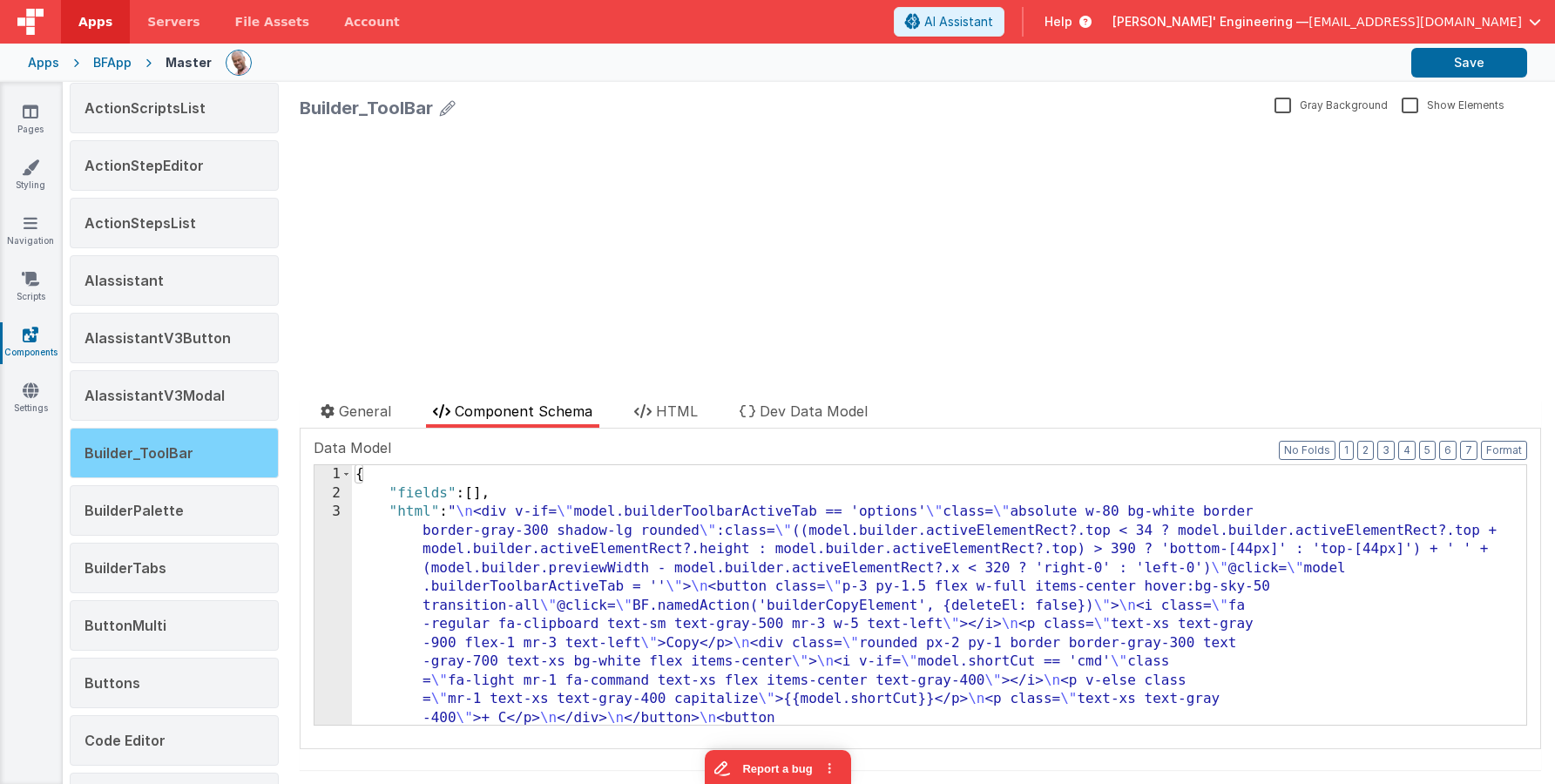
scroll to position [100, 0]
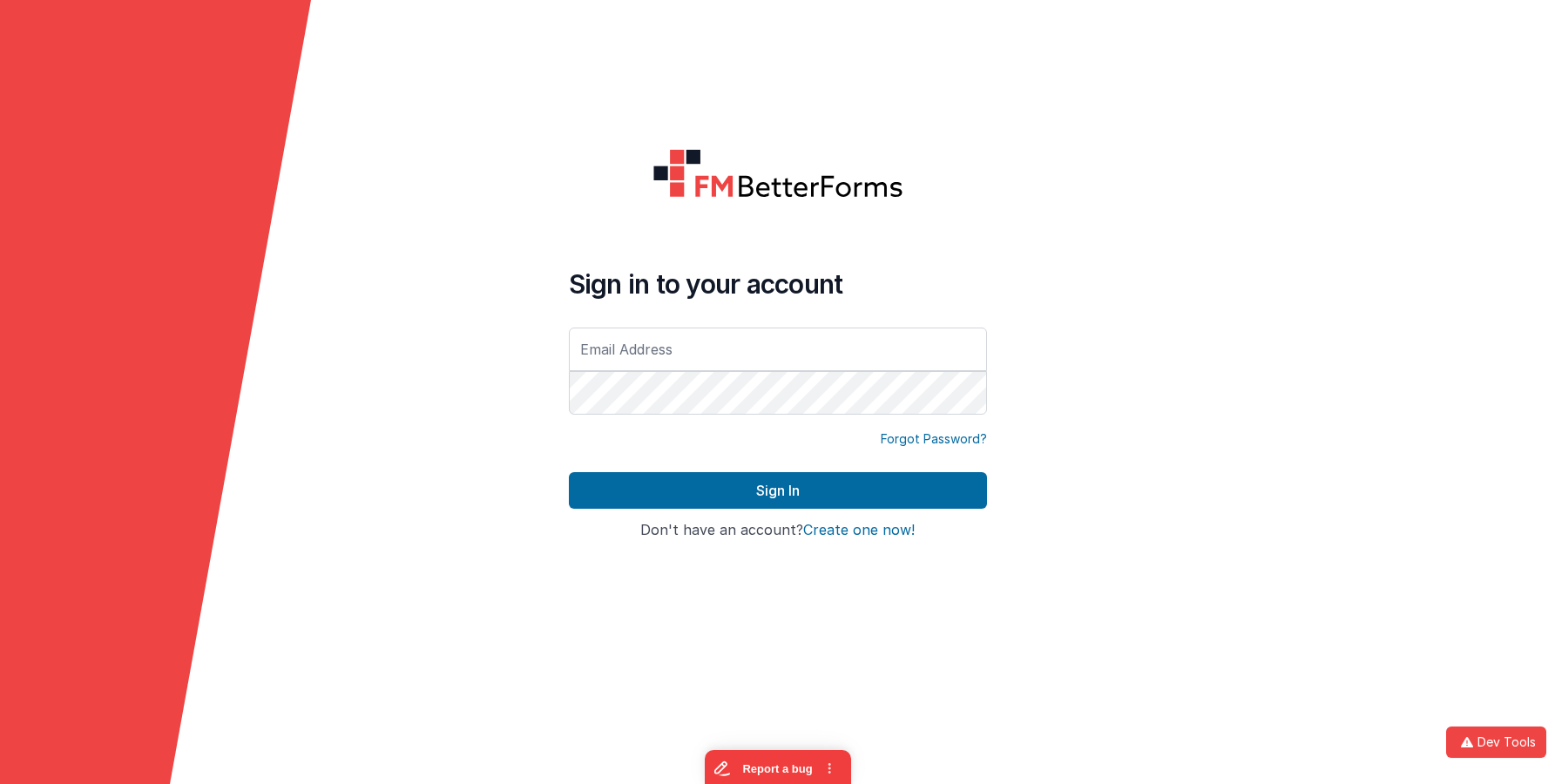
type input "[EMAIL_ADDRESS][DOMAIN_NAME]"
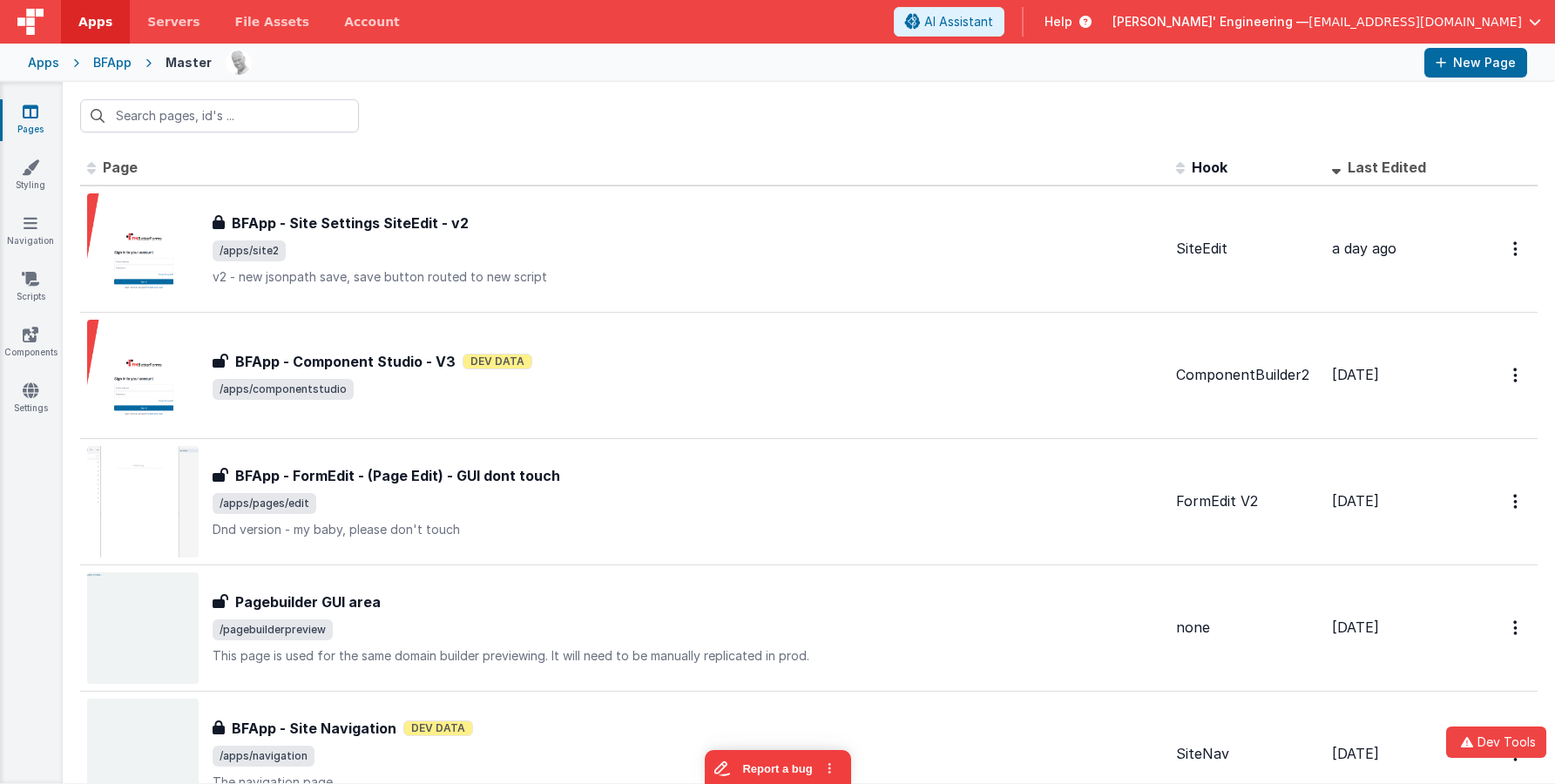
click at [27, 263] on div "Pages Styling Navigation Scripts Components Settings" at bounding box center [31, 432] width 63 height 701
click at [27, 277] on icon at bounding box center [30, 279] width 18 height 18
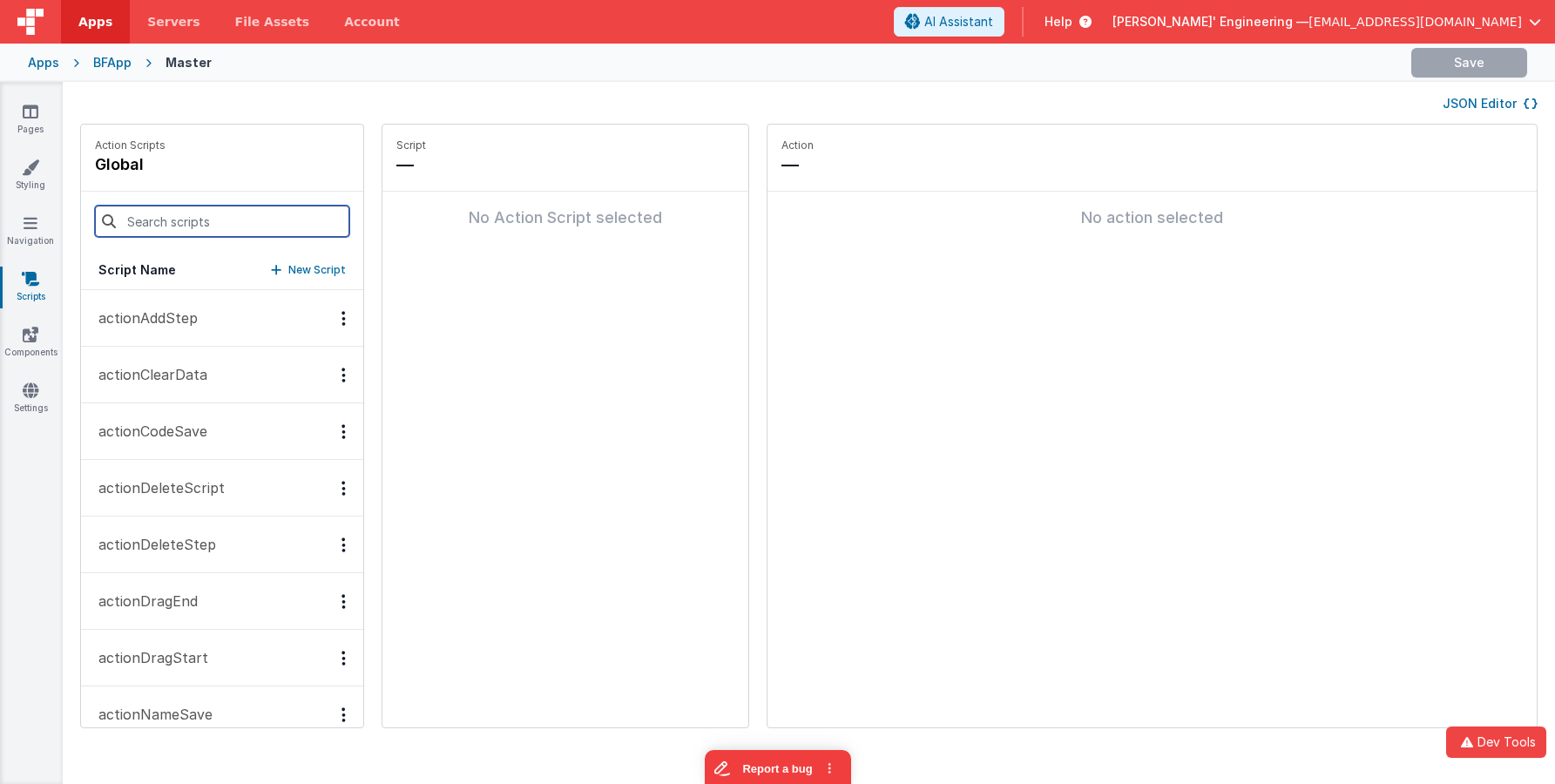
click at [165, 216] on input at bounding box center [222, 220] width 254 height 31
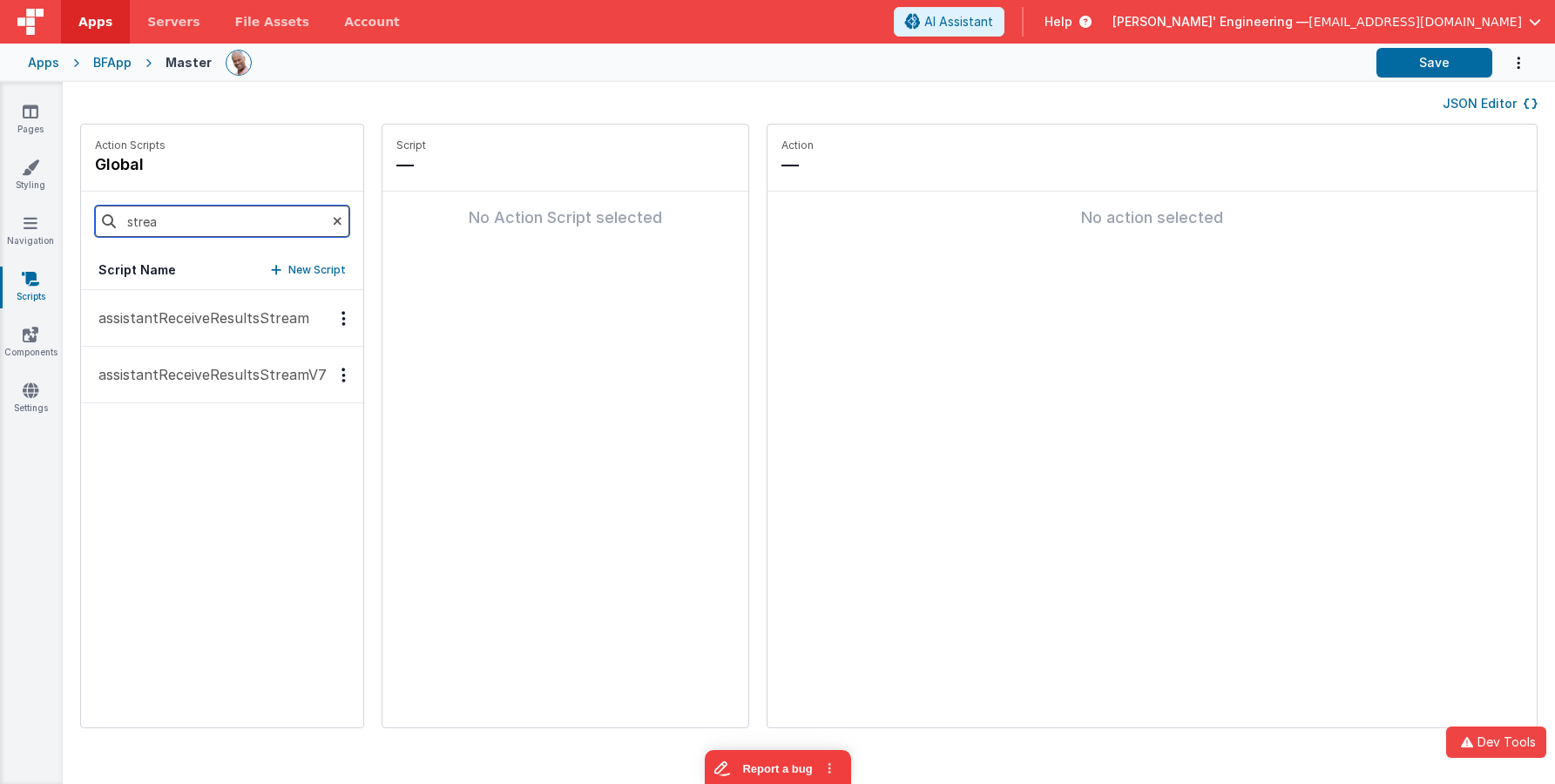
type input "stream"
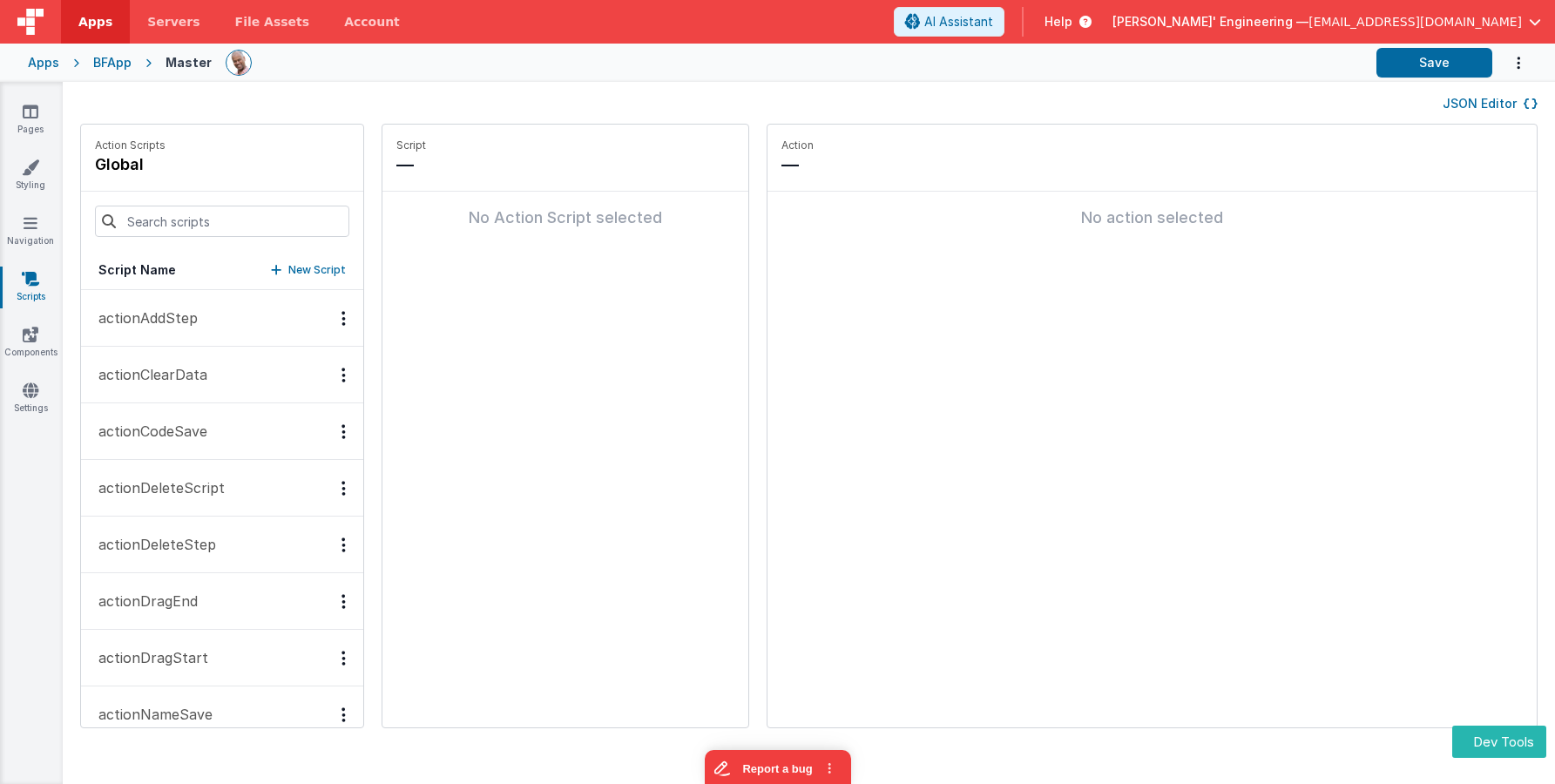
click at [37, 284] on icon at bounding box center [30, 279] width 18 height 18
click at [197, 215] on input at bounding box center [222, 220] width 254 height 31
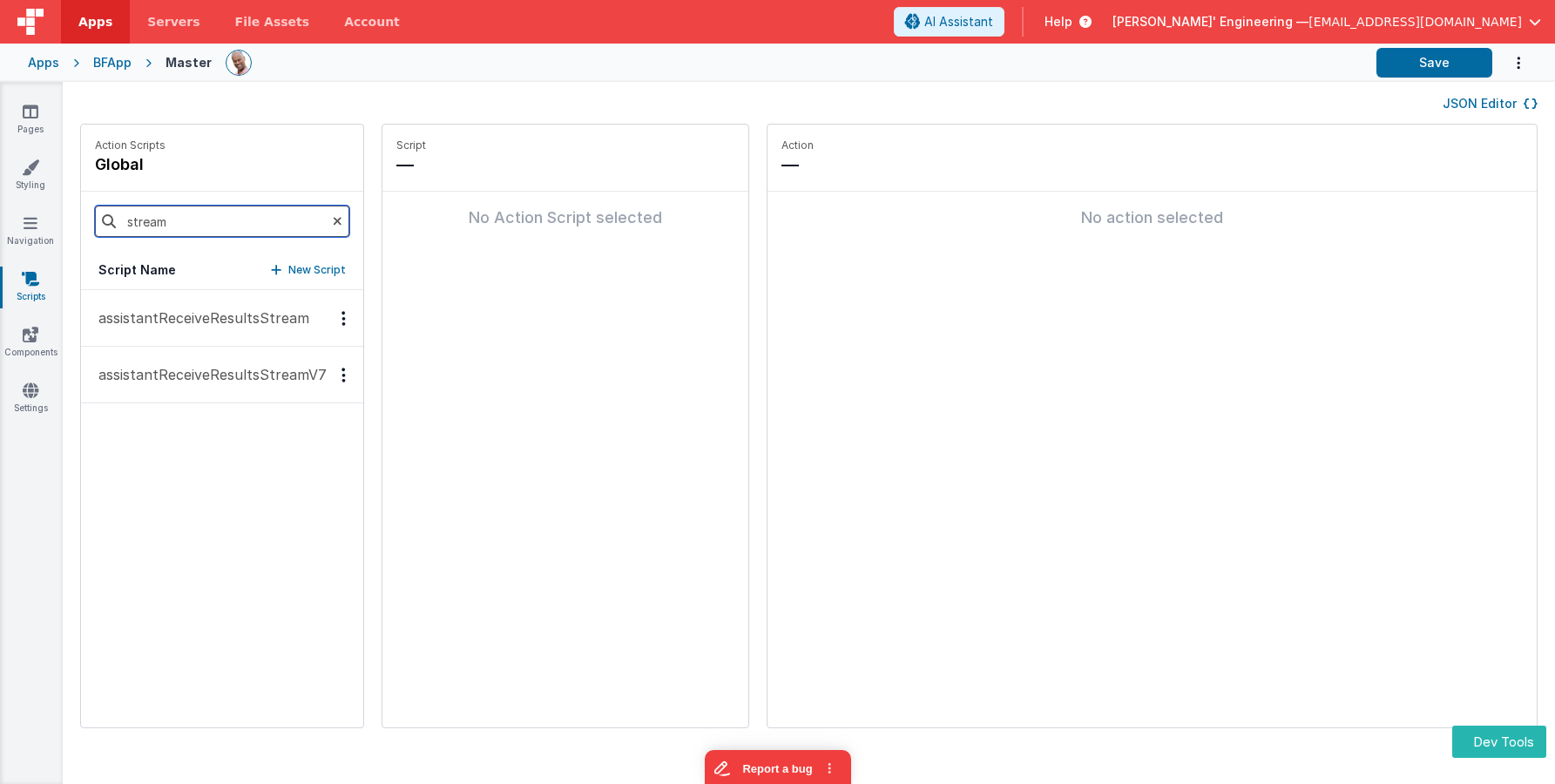
type input "stream"
click at [231, 374] on p "assistantReceiveResultsStreamV7" at bounding box center [207, 375] width 239 height 21
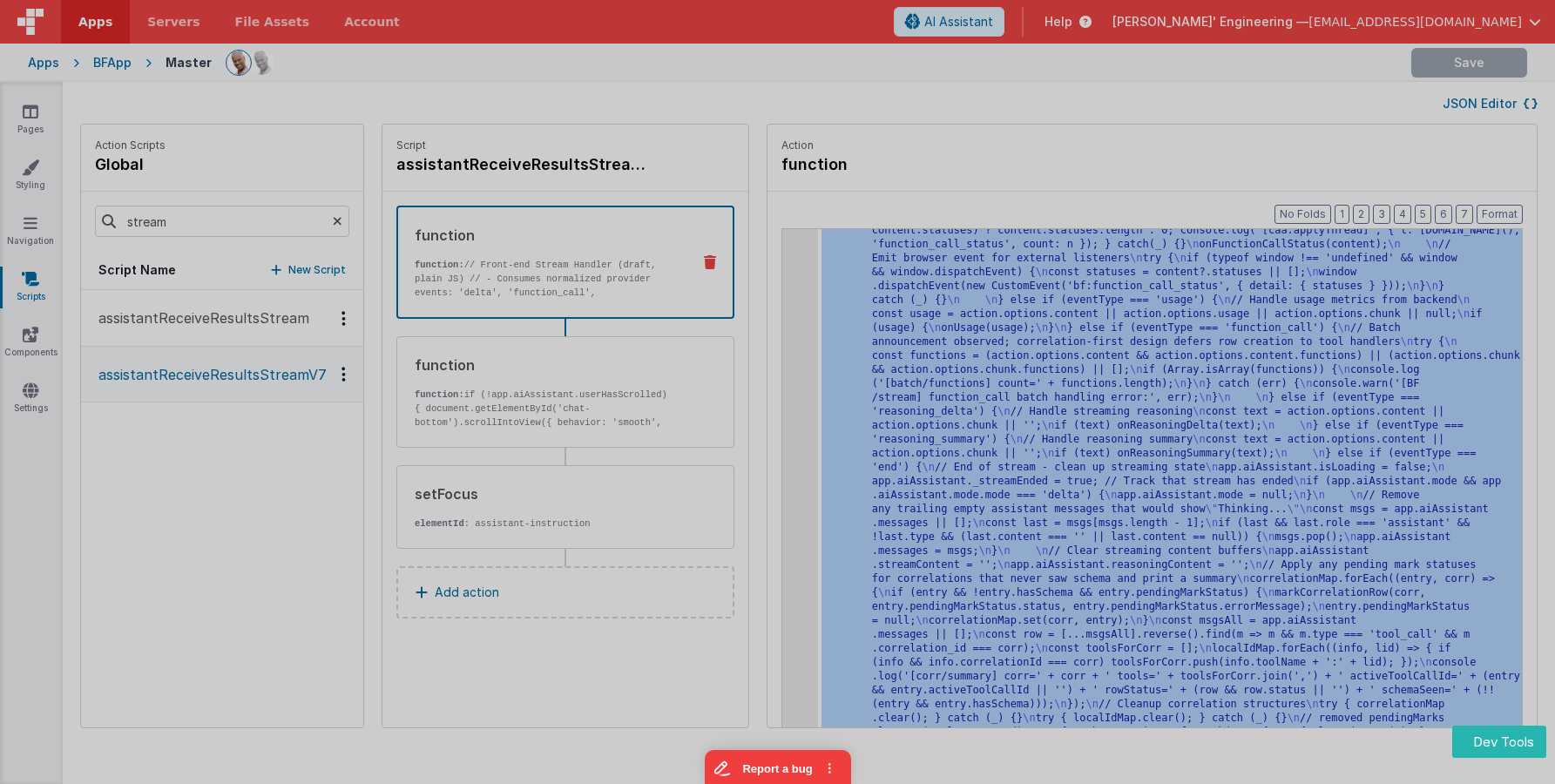
scroll to position [6766, 0]
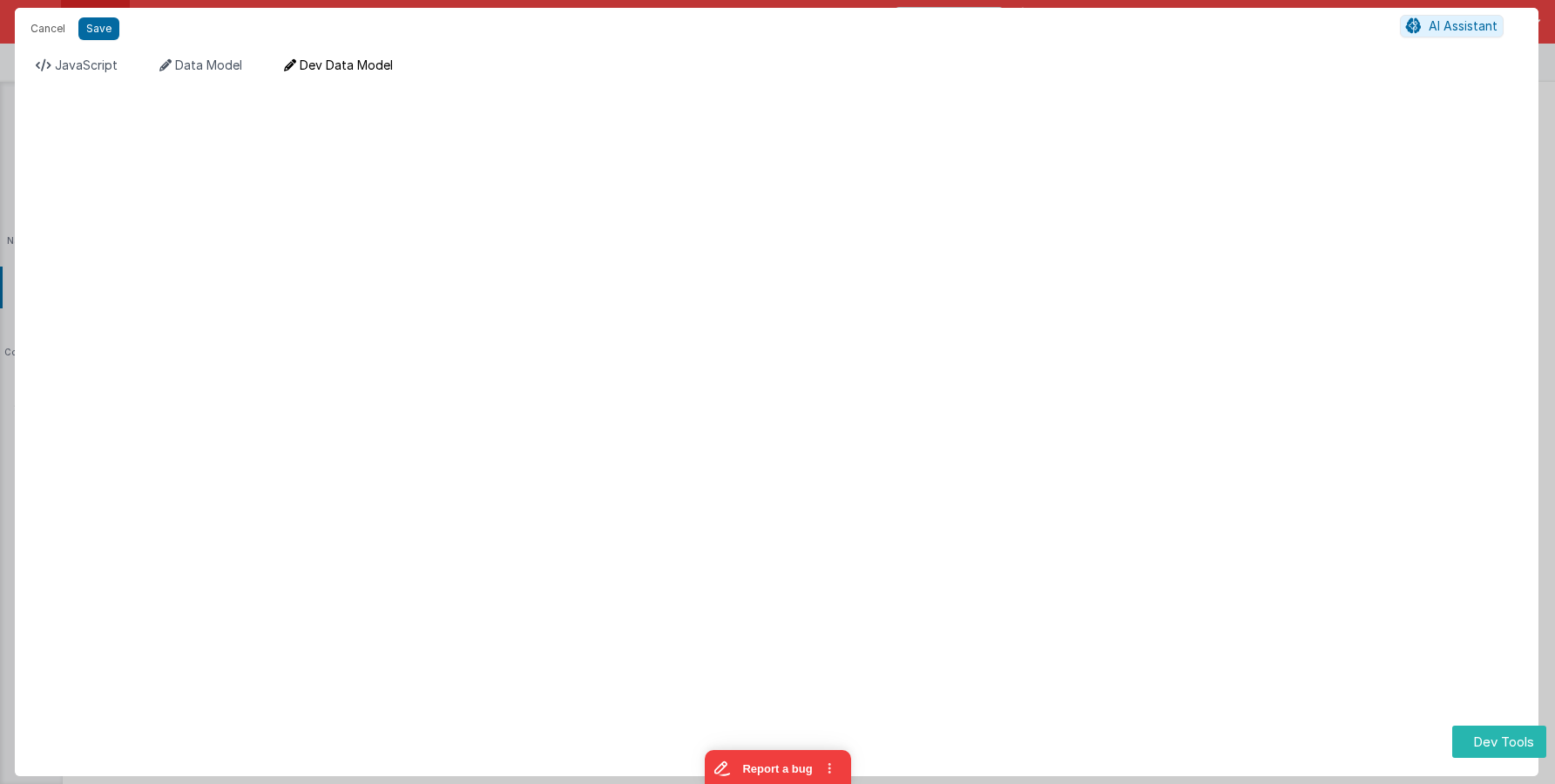
click at [359, 66] on span "Dev Data Model" at bounding box center [345, 65] width 93 height 15
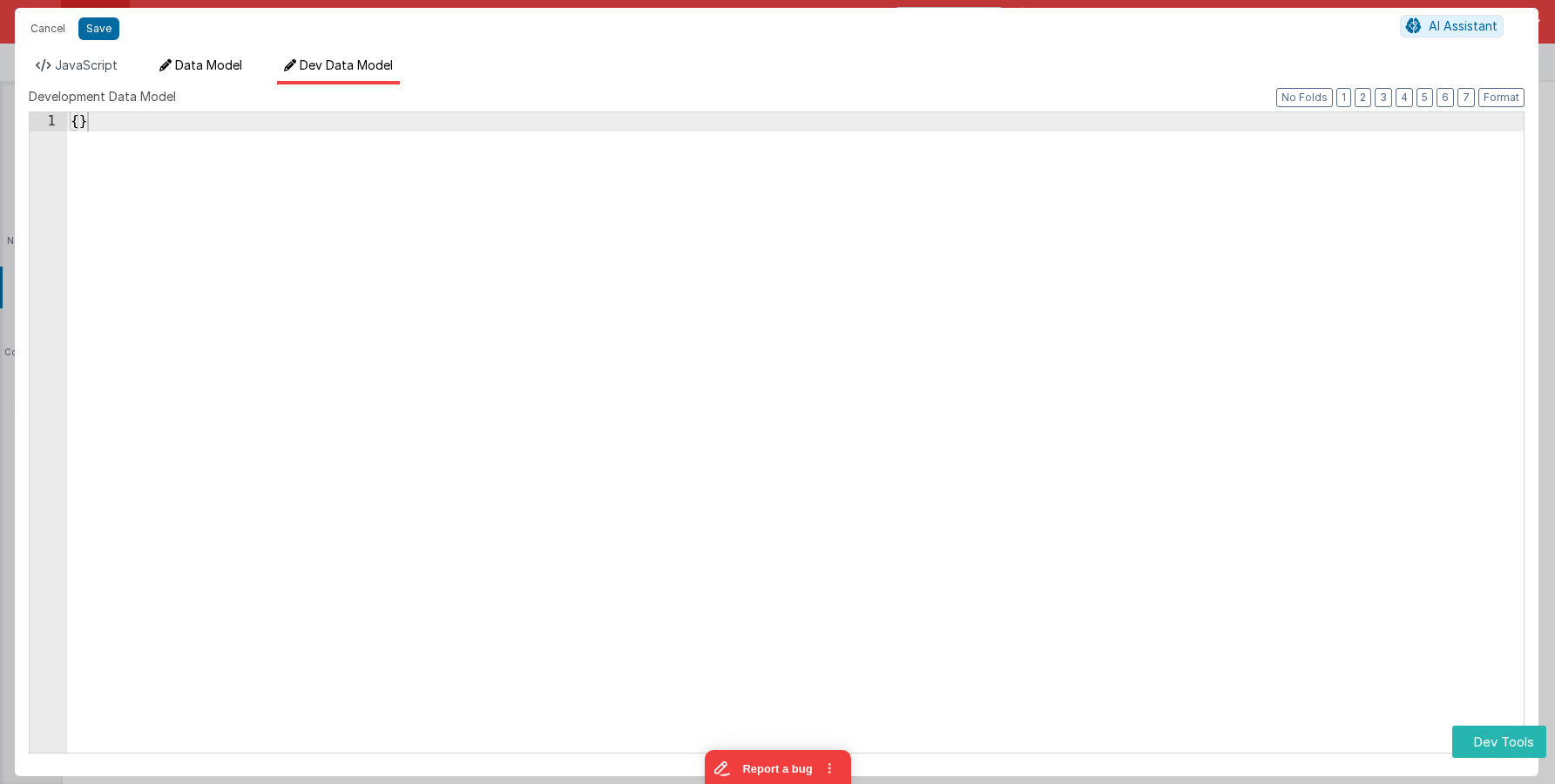
drag, startPoint x: 226, startPoint y: 64, endPoint x: 216, endPoint y: 64, distance: 10.0
click at [225, 64] on span "Data Model" at bounding box center [208, 65] width 67 height 15
click at [76, 60] on span "JavaScript" at bounding box center [86, 65] width 63 height 15
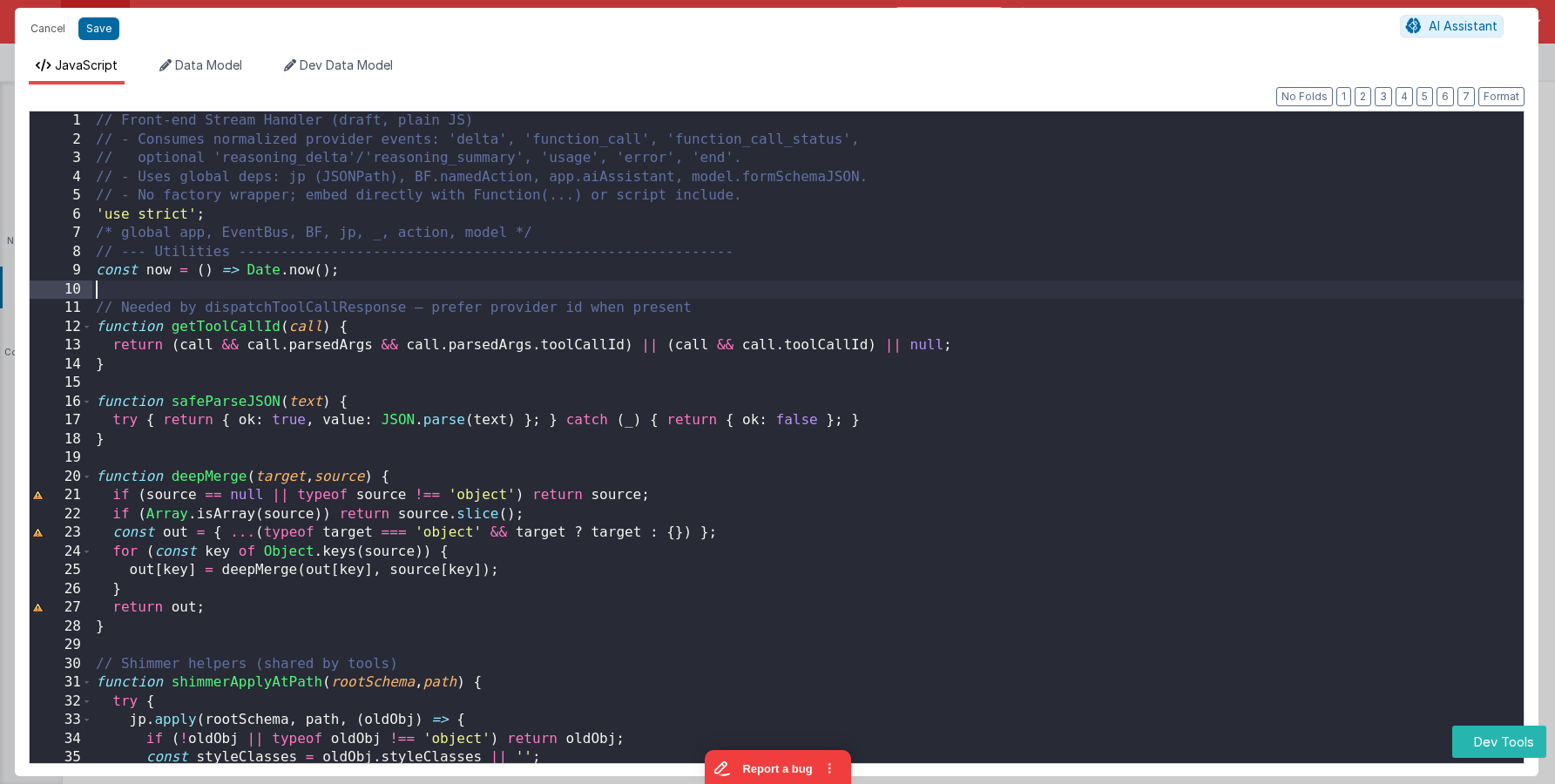
click at [663, 287] on div "// Front-end Stream Handler (draft, plain JS) // - Consumes normalized provider…" at bounding box center [808, 456] width 1432 height 689
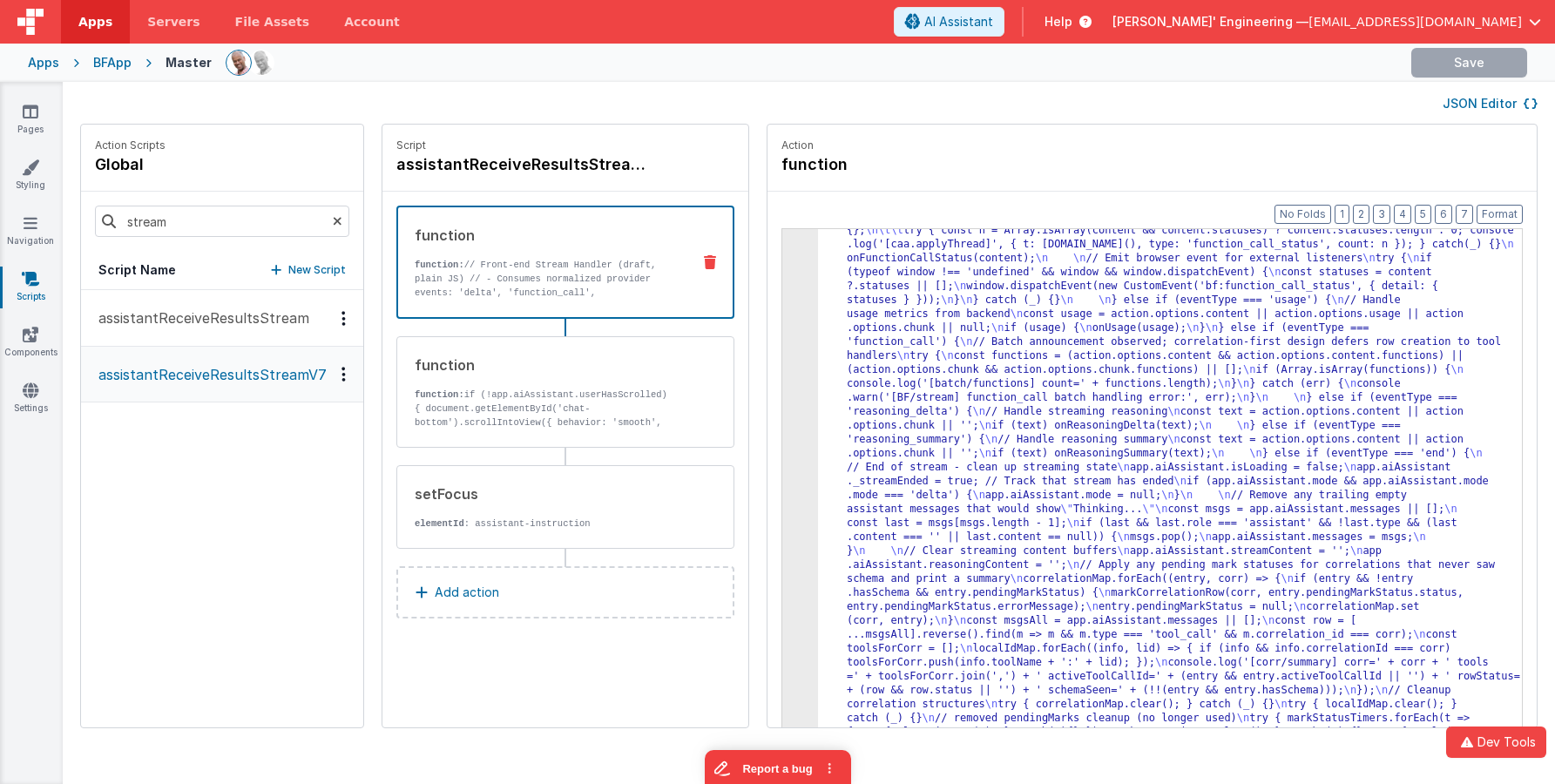
scroll to position [6627, 0]
click at [1294, 118] on div "JSON Editor" at bounding box center [810, 103] width 1493 height 41
click at [1436, 68] on button "Save" at bounding box center [1435, 62] width 116 height 29
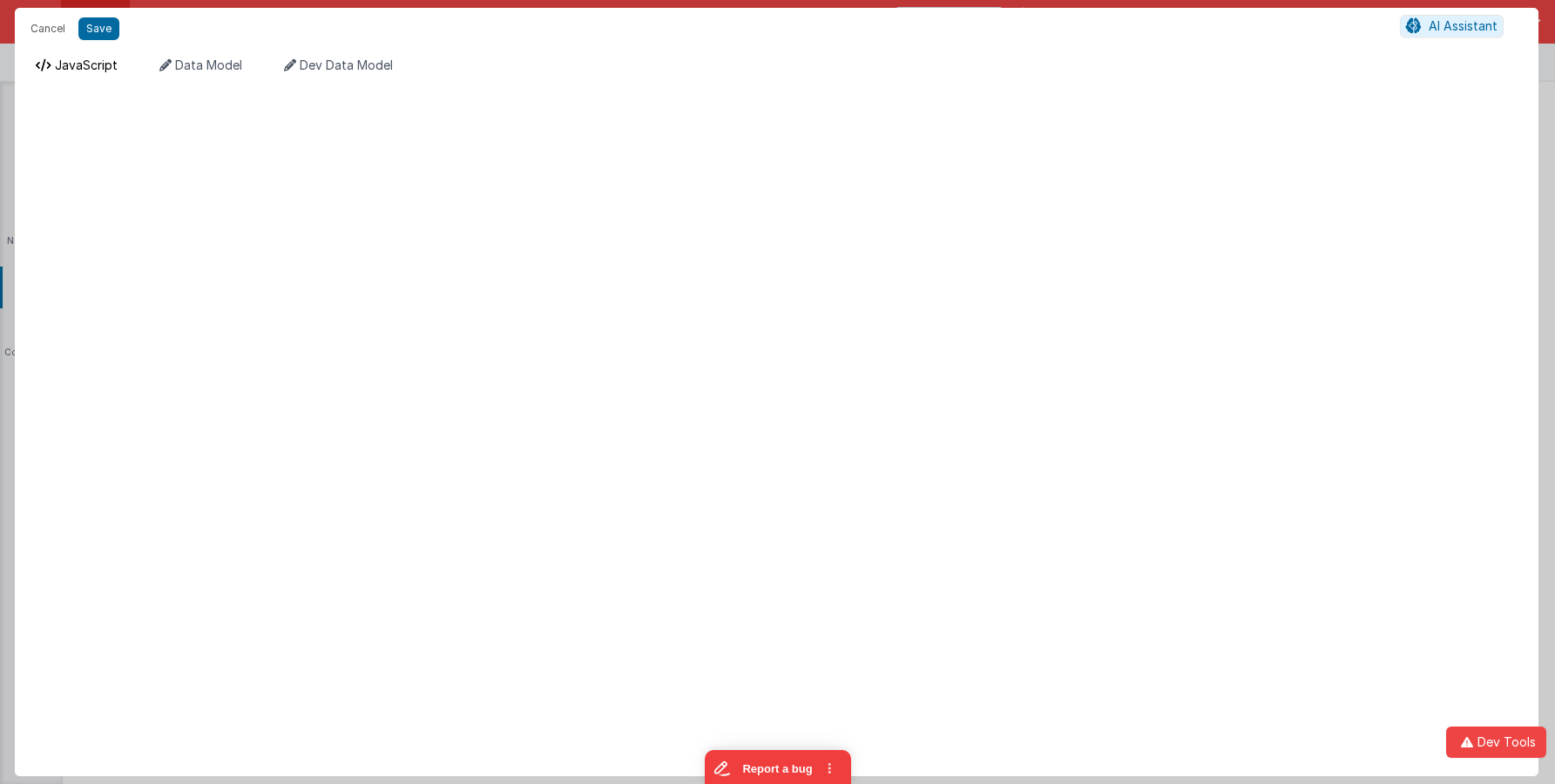
click at [98, 60] on span "JavaScript" at bounding box center [86, 65] width 63 height 15
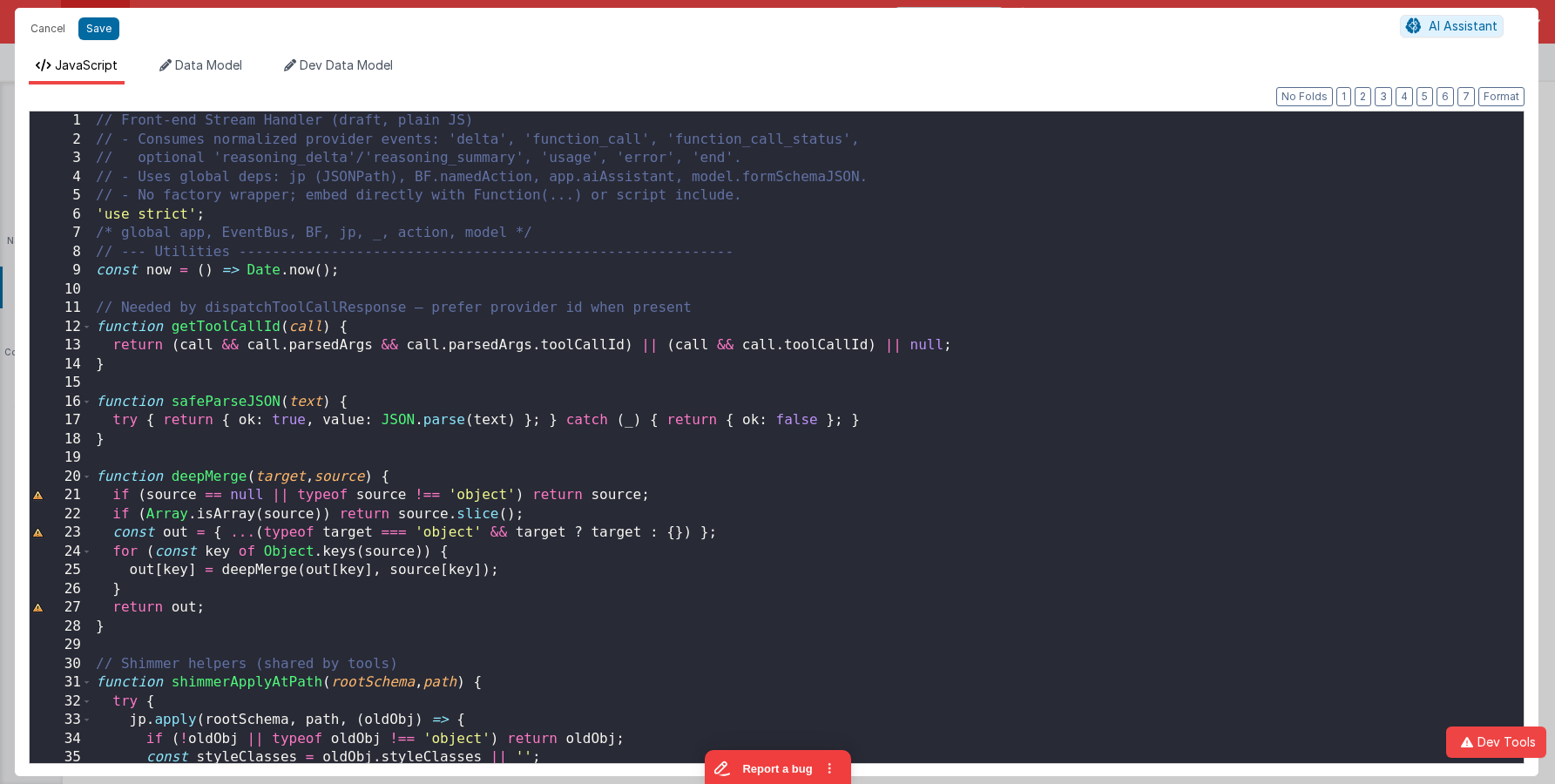
click at [346, 183] on div "// Front-end Stream Handler (draft, plain JS) // - Consumes normalized provider…" at bounding box center [808, 456] width 1432 height 689
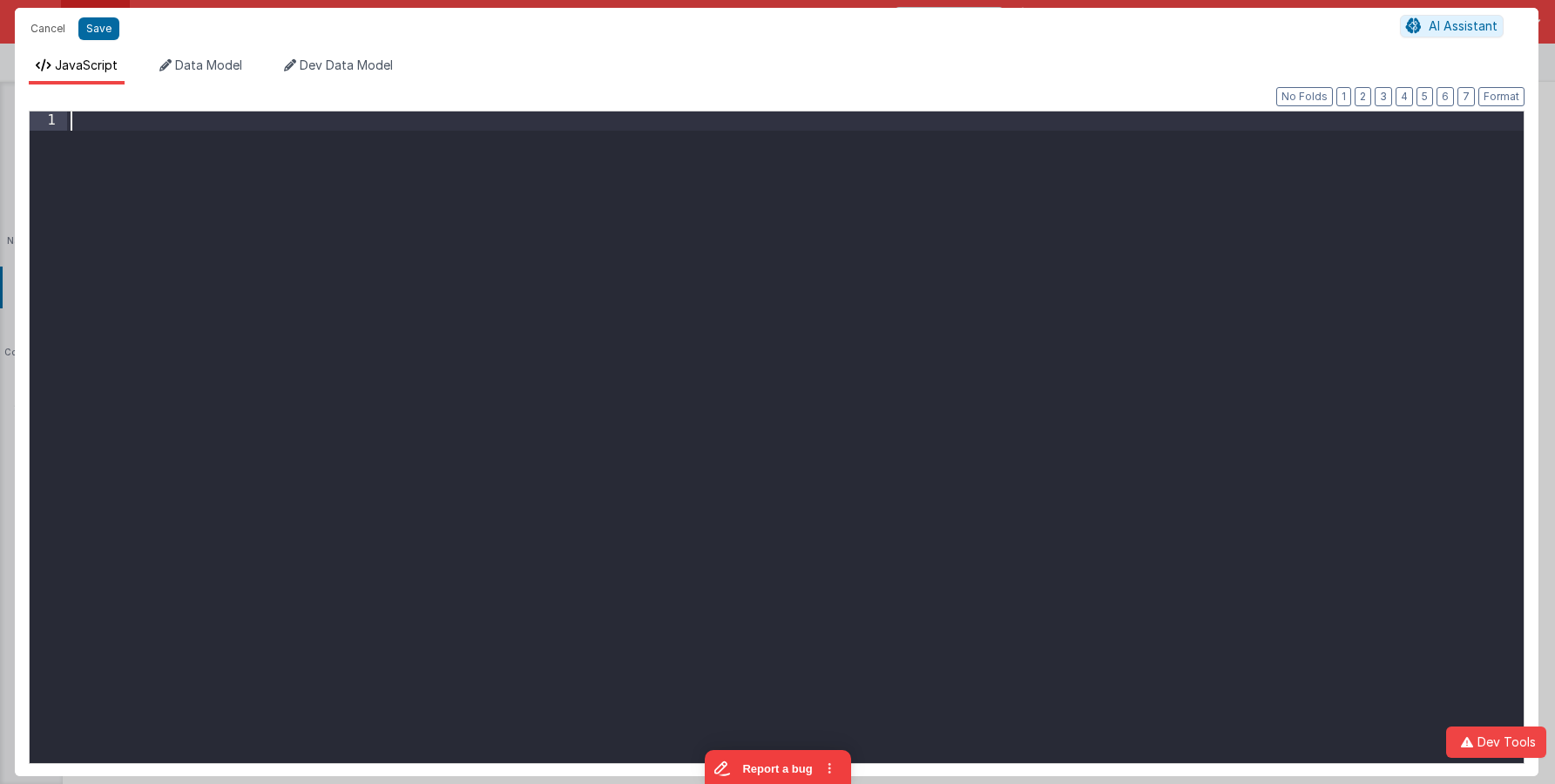
scroll to position [23268, 0]
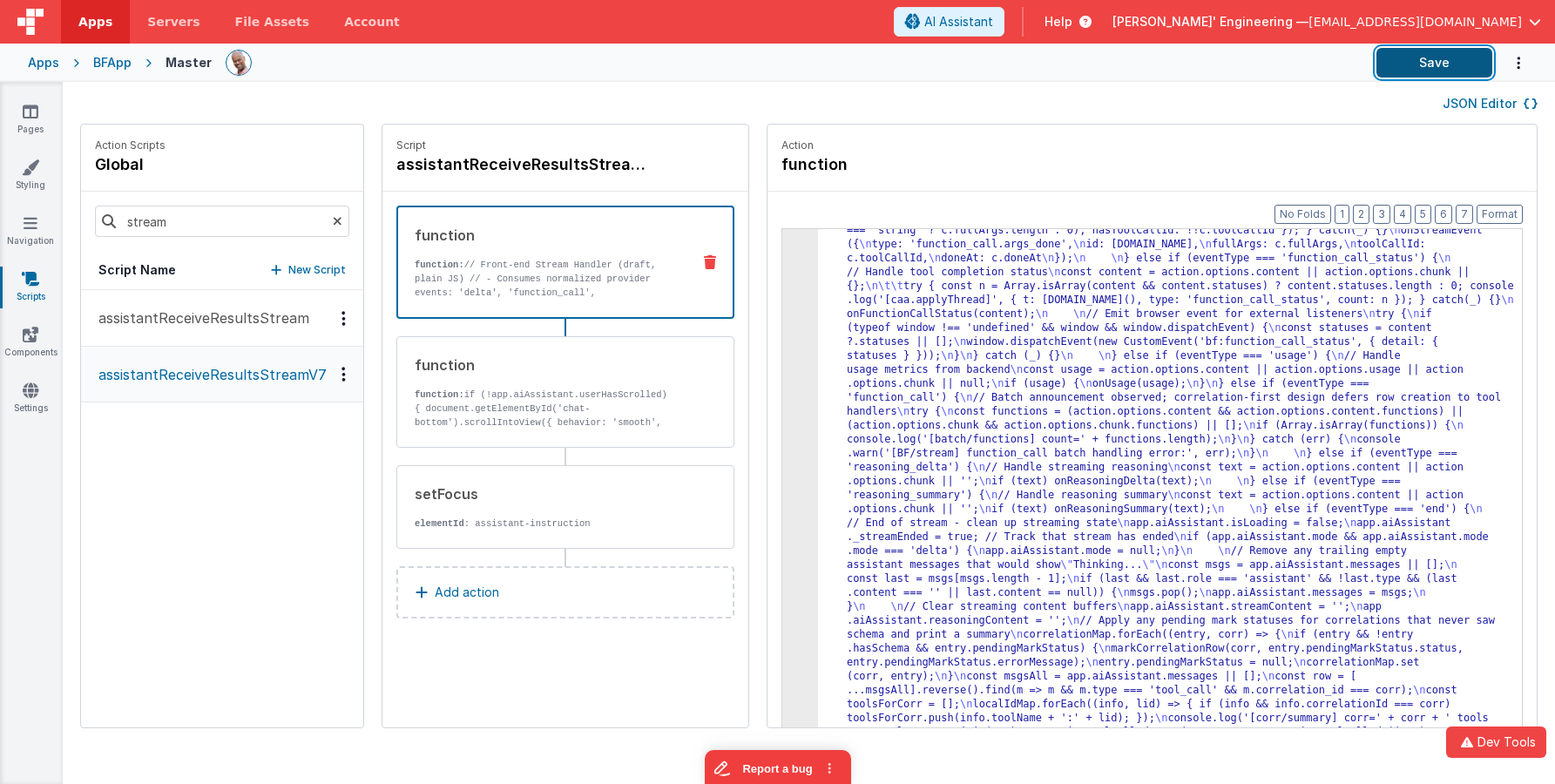
click at [1400, 66] on button "Save" at bounding box center [1435, 62] width 116 height 29
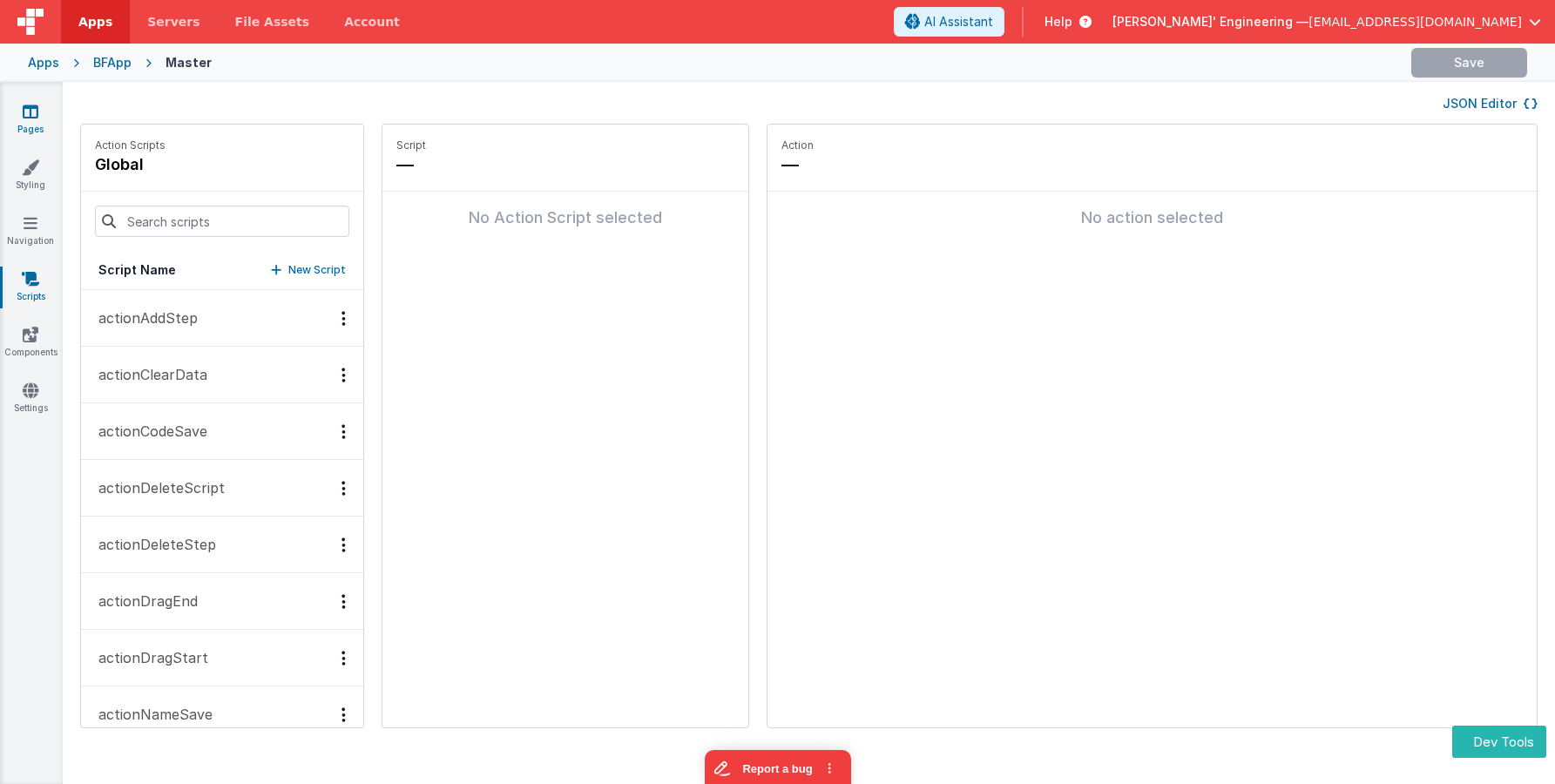
click at [28, 117] on icon at bounding box center [30, 111] width 16 height 18
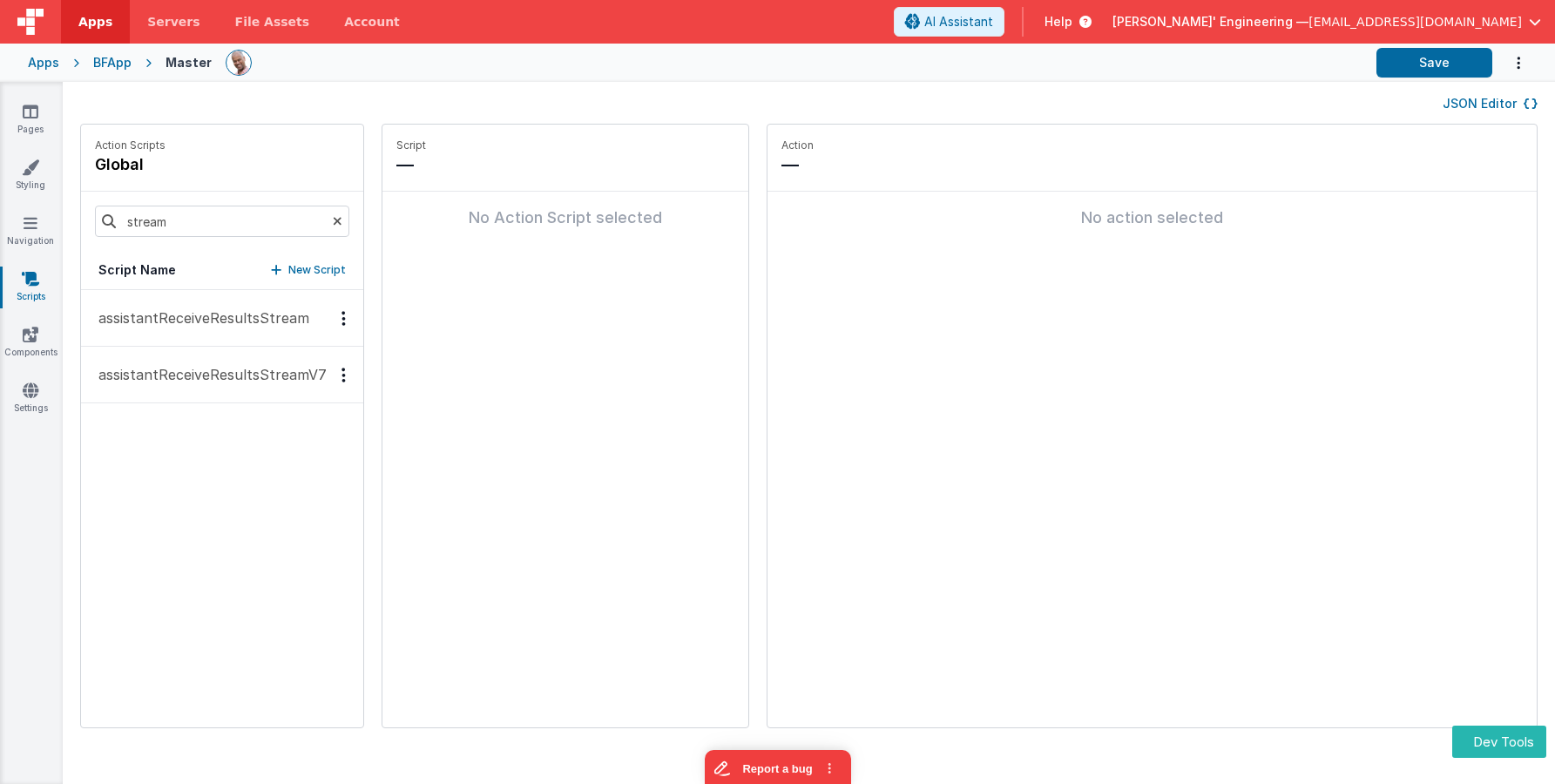
drag, startPoint x: 226, startPoint y: 377, endPoint x: 263, endPoint y: 369, distance: 37.9
click at [226, 377] on p "assistantReceiveResultsStreamV7" at bounding box center [207, 375] width 239 height 21
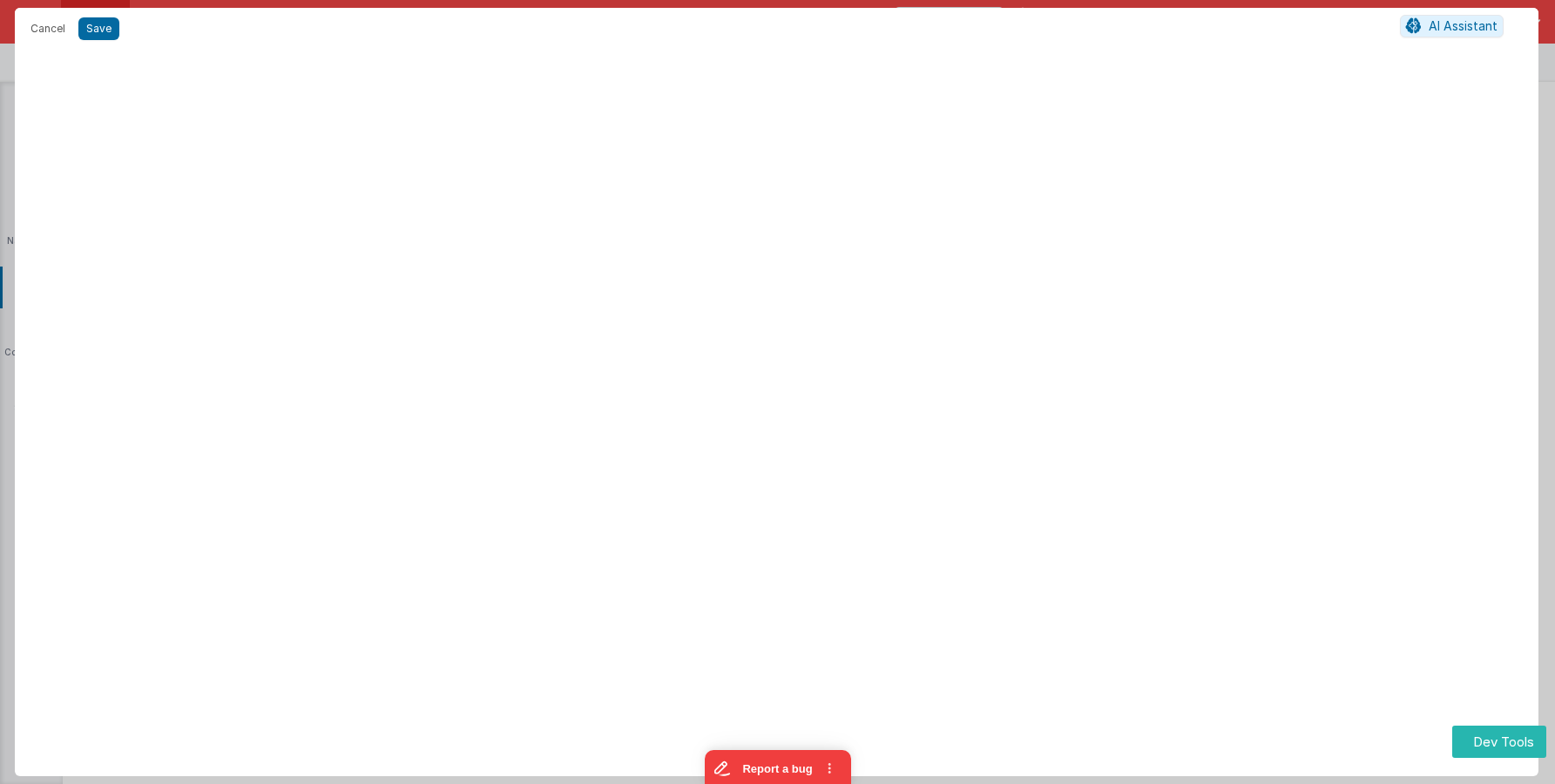
scroll to position [6933, 0]
click at [83, 68] on span "JavaScript" at bounding box center [86, 65] width 63 height 15
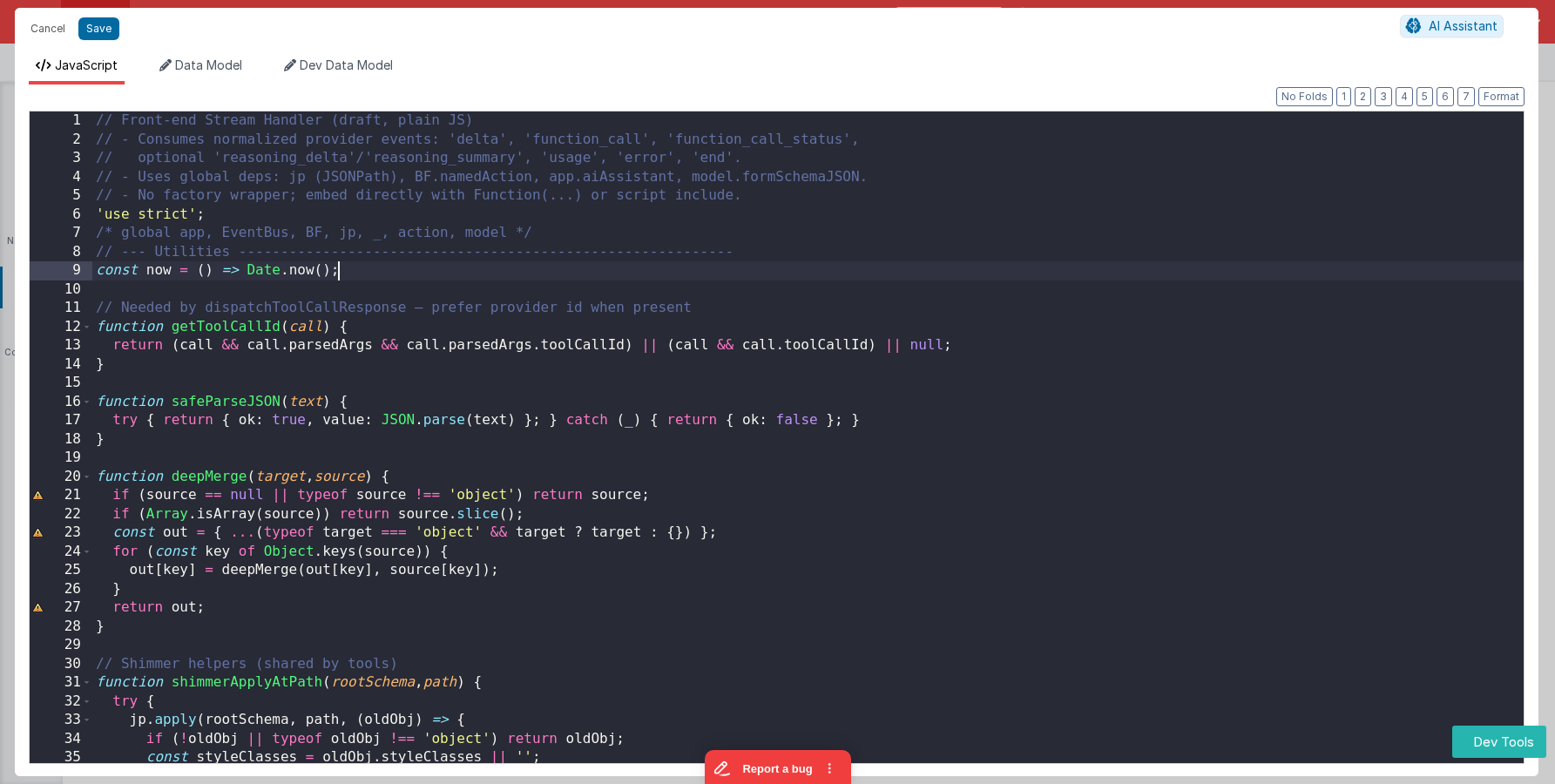
click at [707, 269] on div "// Front-end Stream Handler (draft, plain JS) // - Consumes normalized provider…" at bounding box center [808, 456] width 1432 height 689
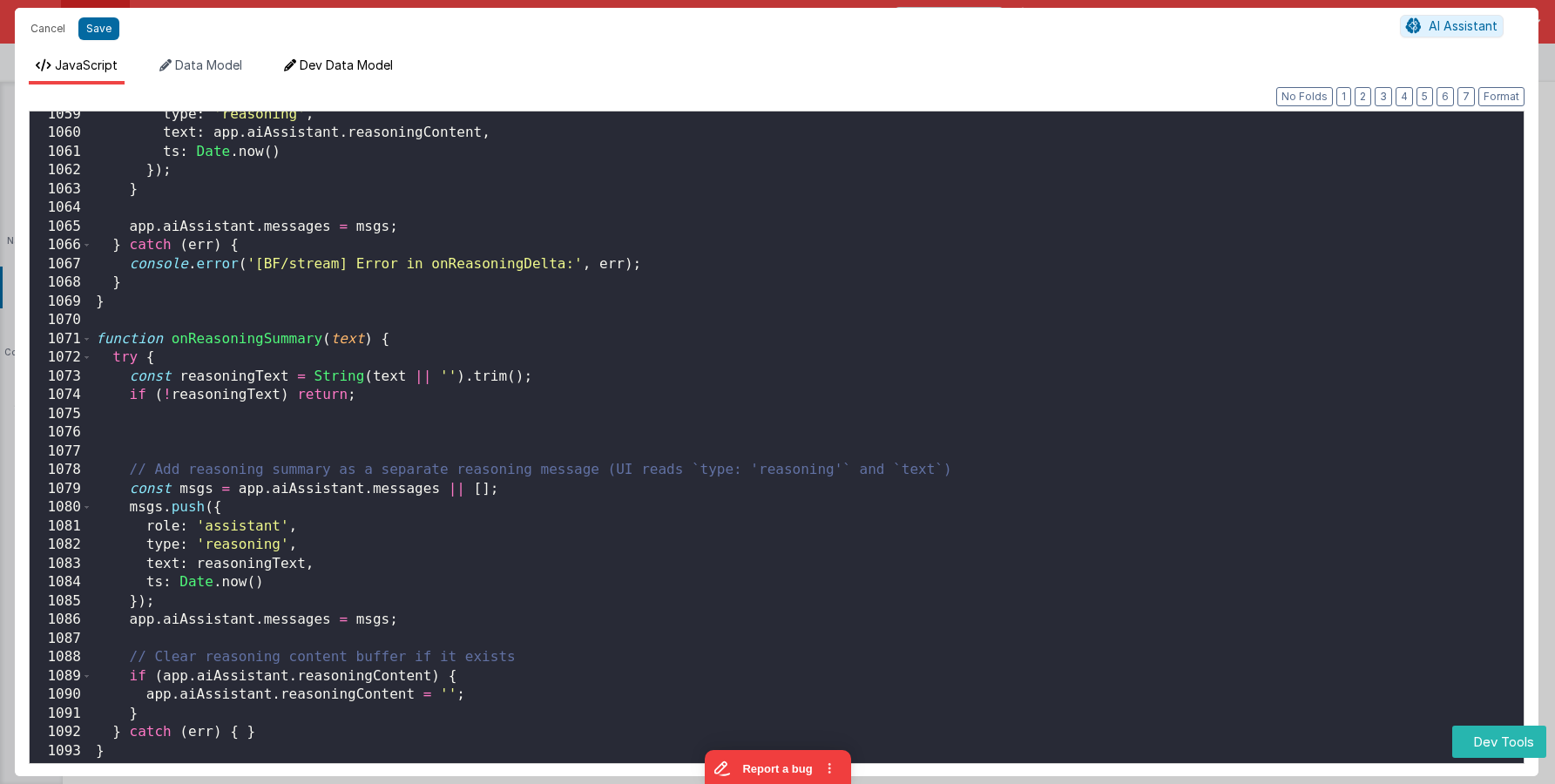
scroll to position [19974, 0]
click at [98, 29] on button "Save" at bounding box center [99, 29] width 41 height 23
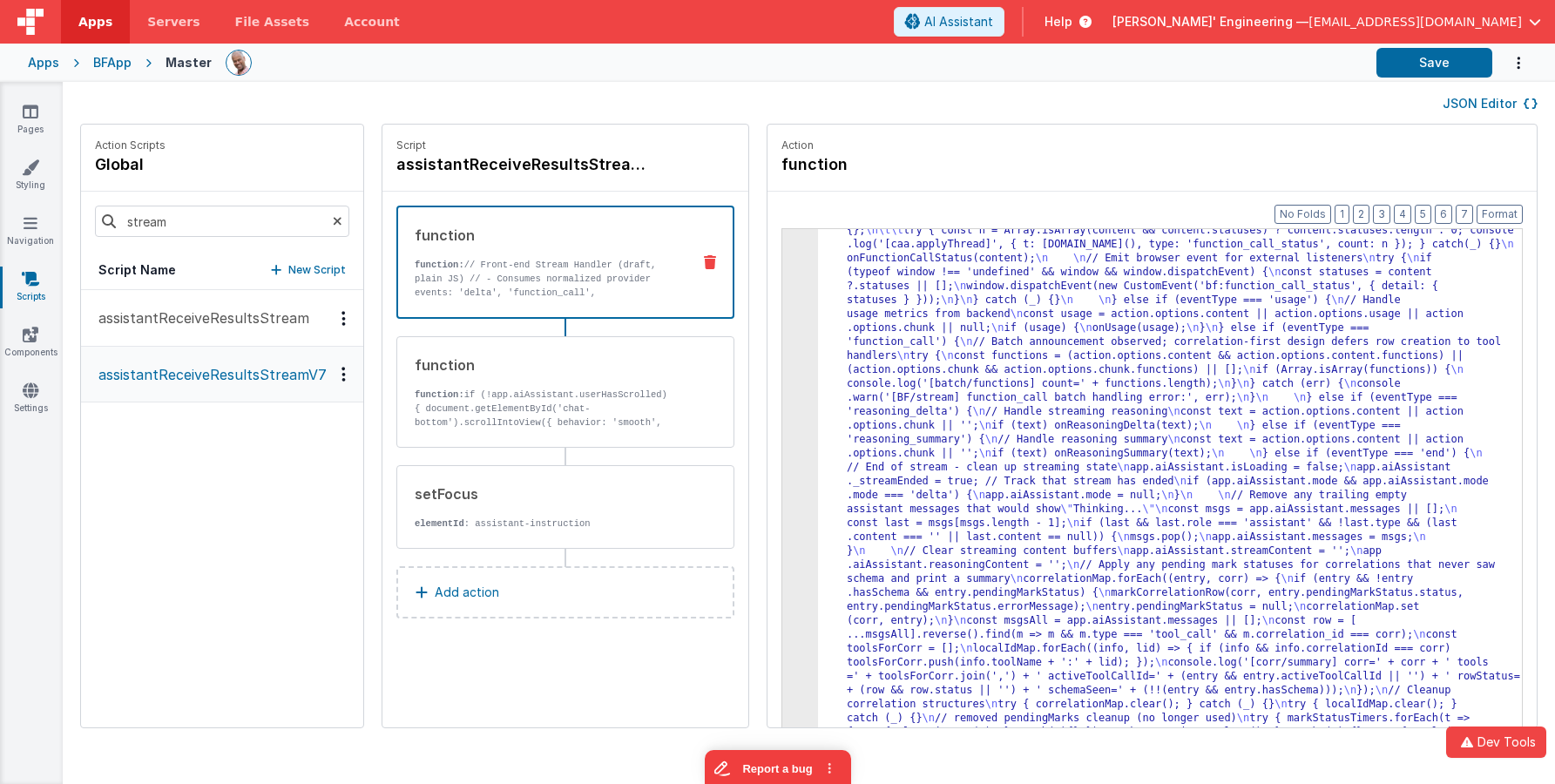
scroll to position [6724, 0]
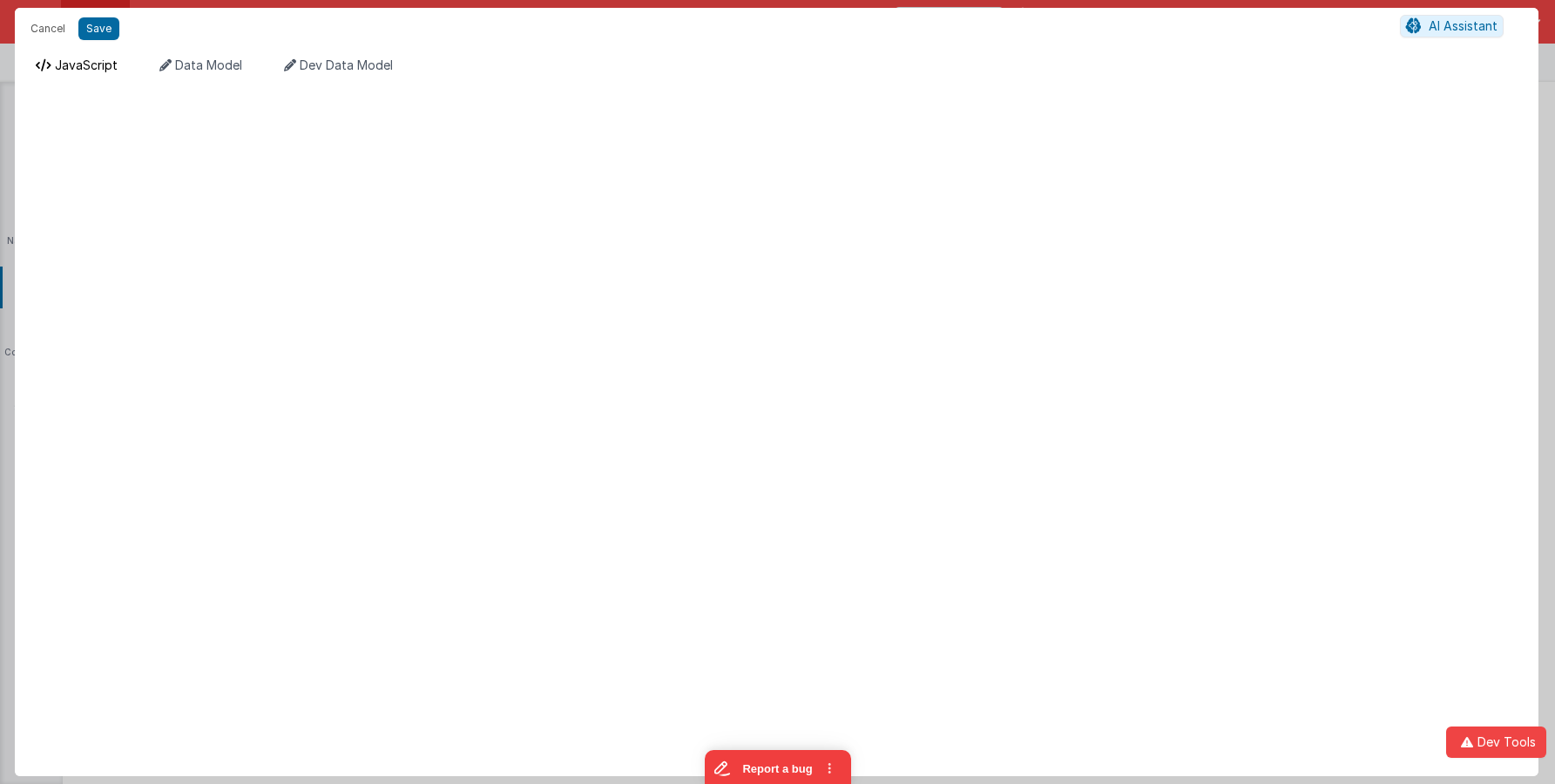
click at [79, 66] on span "JavaScript" at bounding box center [86, 65] width 63 height 15
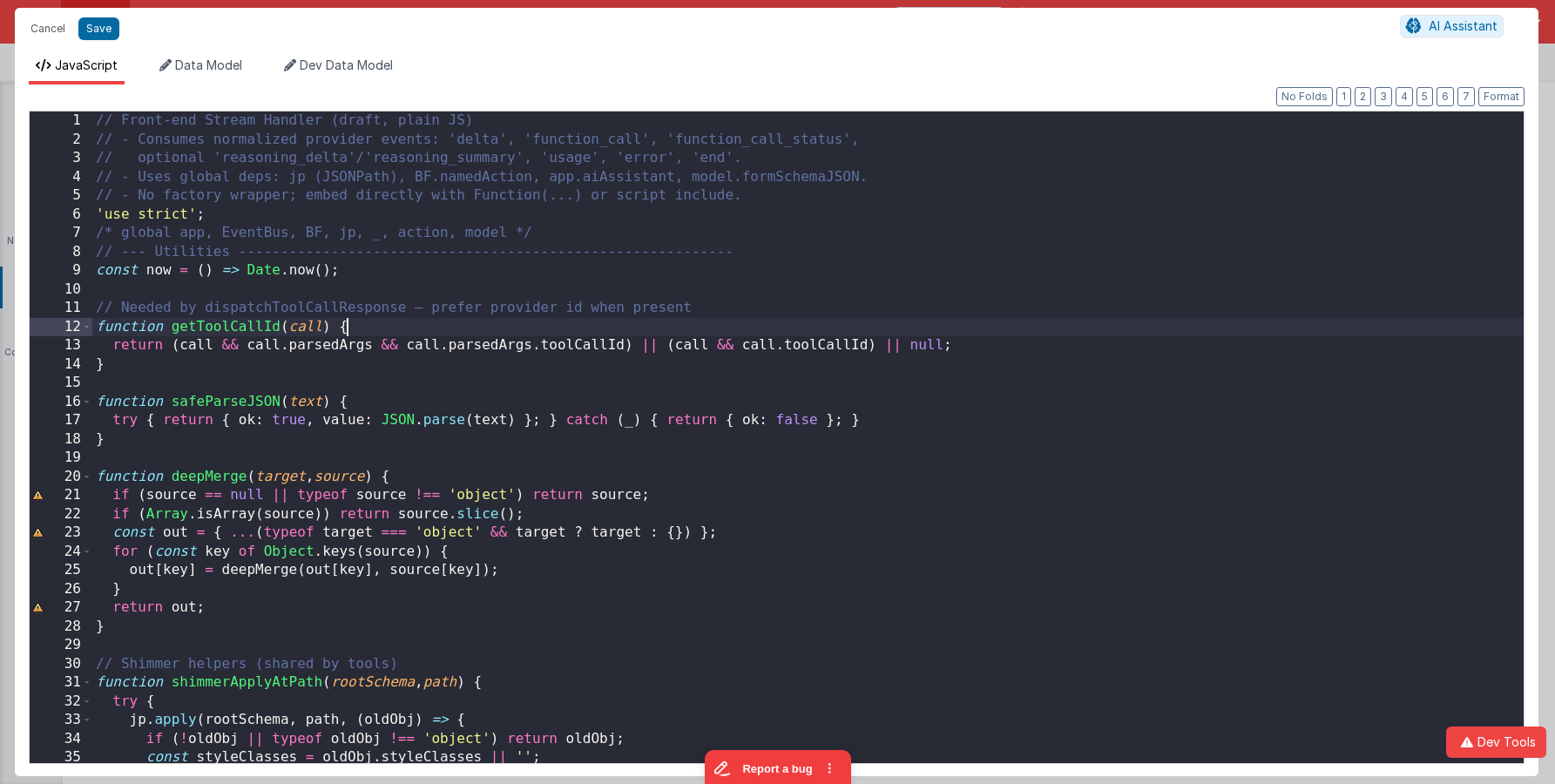
click at [443, 328] on div "// Front-end Stream Handler (draft, plain JS) // - Consumes normalized provider…" at bounding box center [808, 456] width 1432 height 689
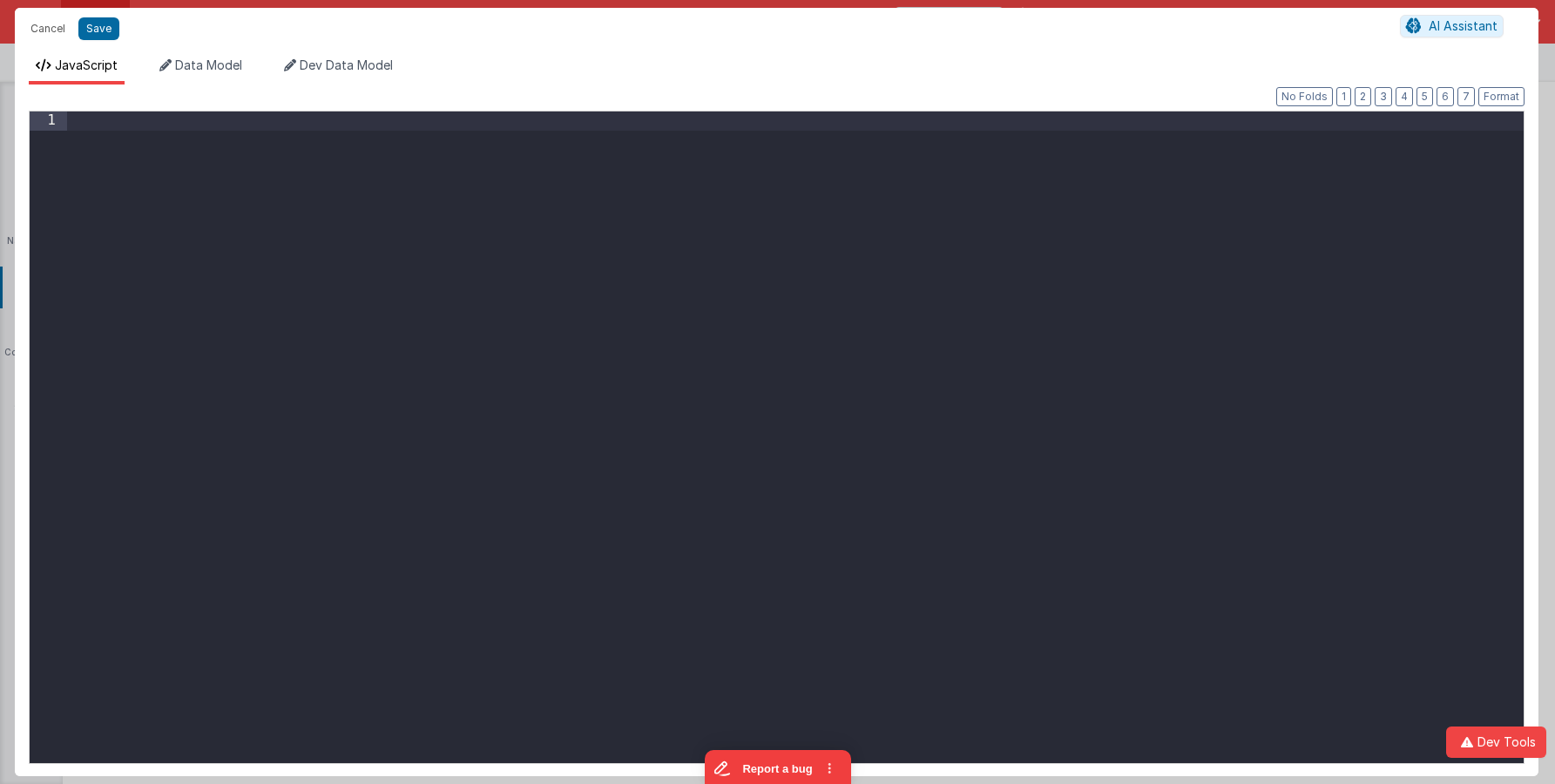
click at [438, 286] on div at bounding box center [795, 456] width 1457 height 689
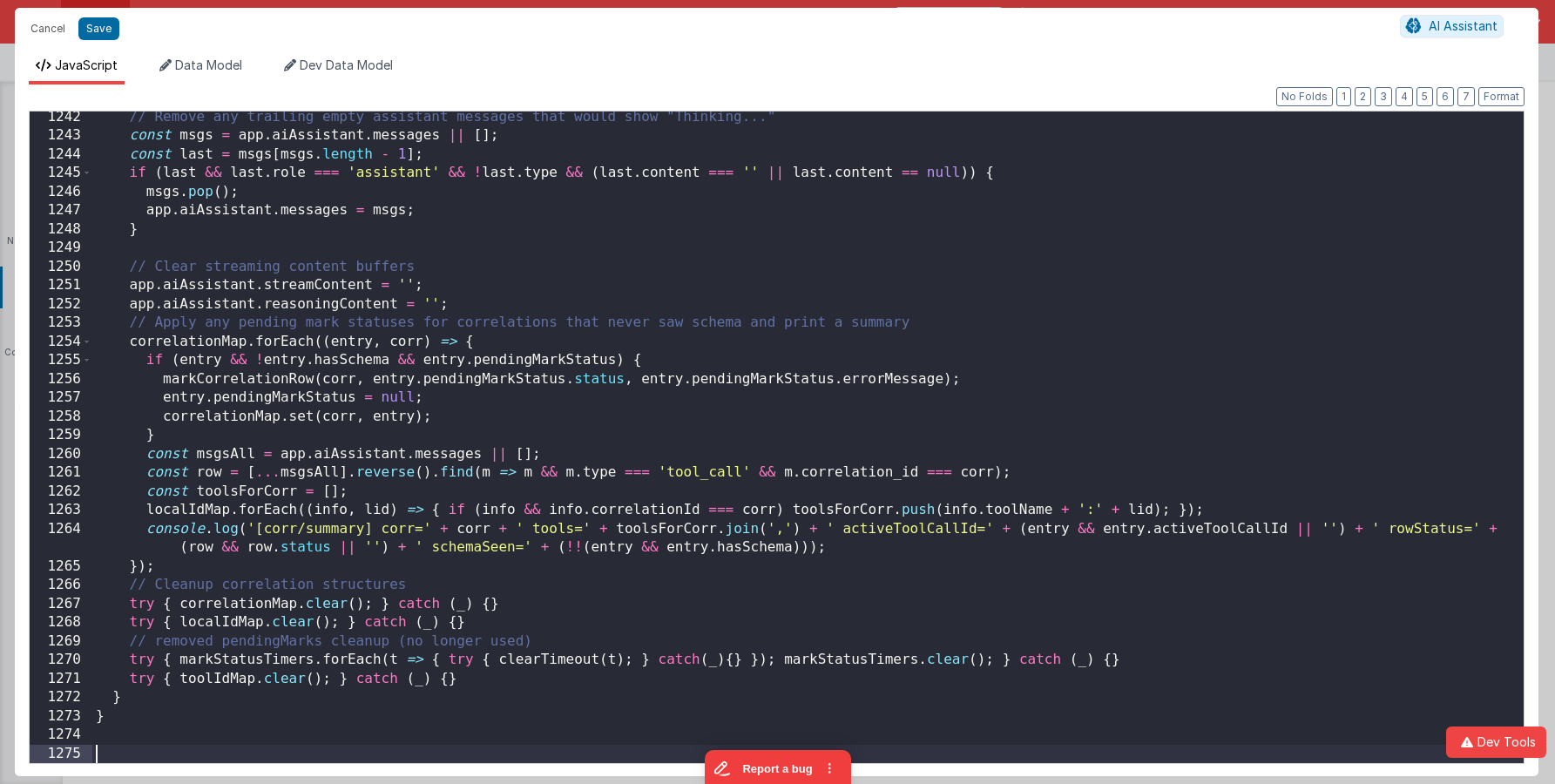
scroll to position [23436, 0]
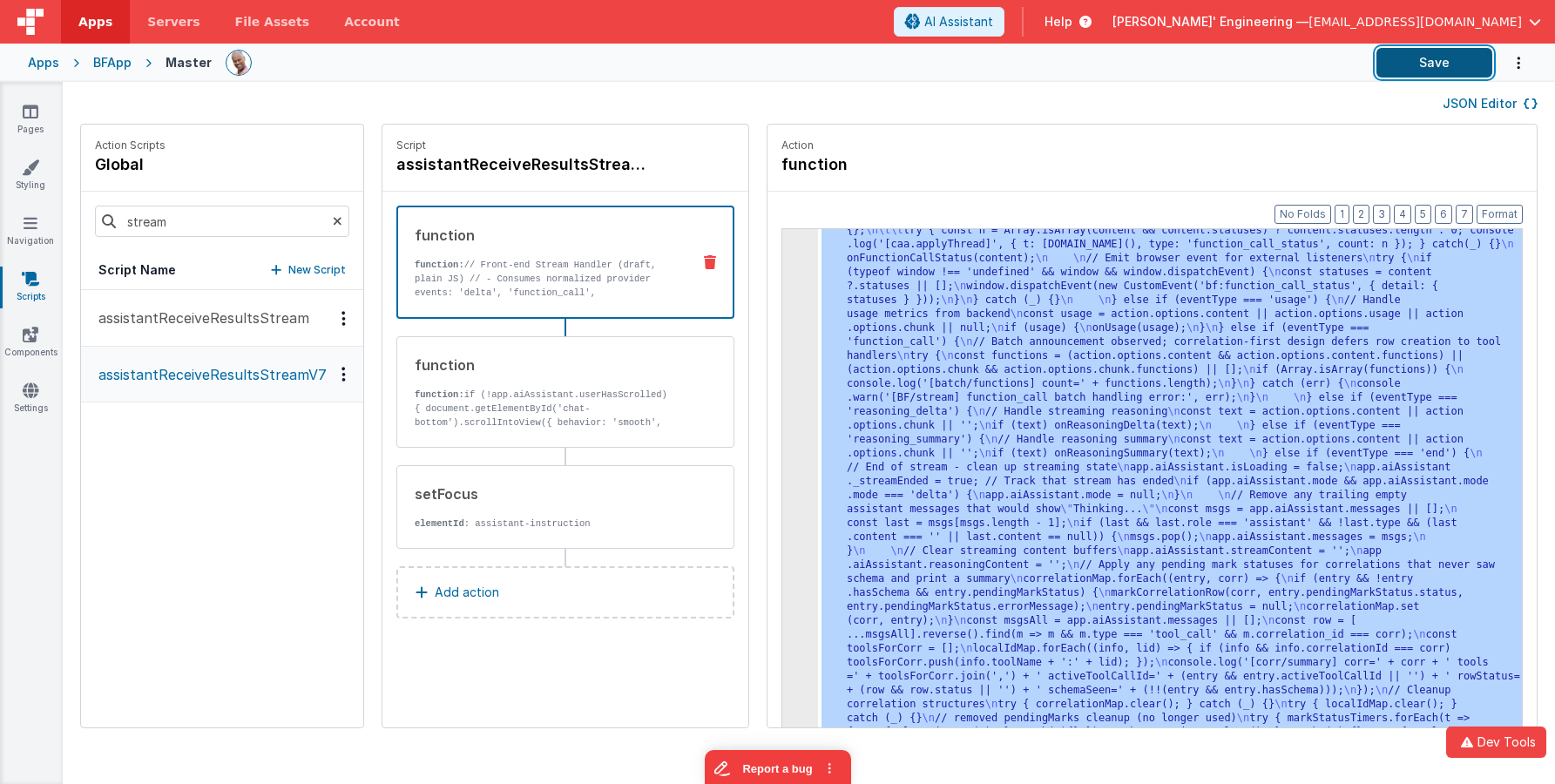
click at [1425, 65] on button "Save" at bounding box center [1435, 62] width 116 height 29
